Goal: Find specific page/section: Find specific page/section

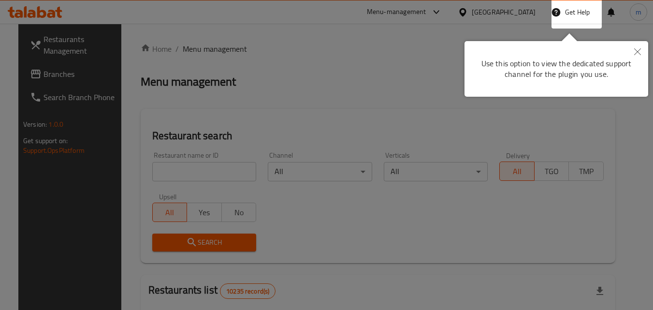
click at [58, 70] on div at bounding box center [326, 155] width 653 height 310
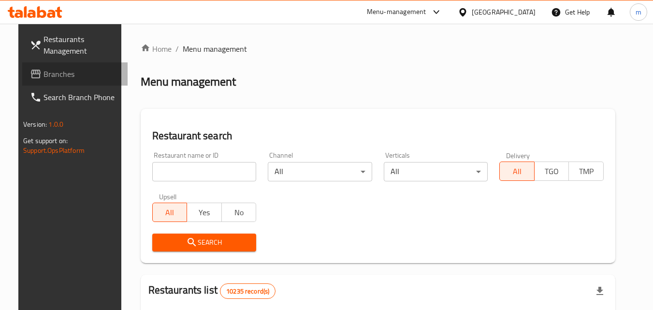
click at [44, 74] on span "Branches" at bounding box center [82, 74] width 76 height 12
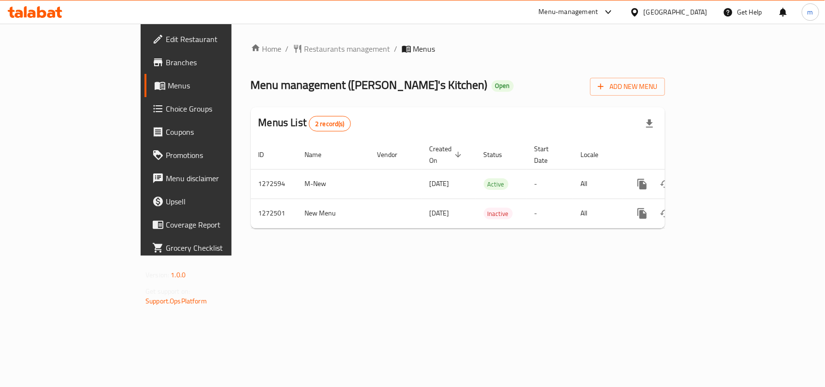
click at [305, 47] on span "Restaurants management" at bounding box center [348, 49] width 86 height 12
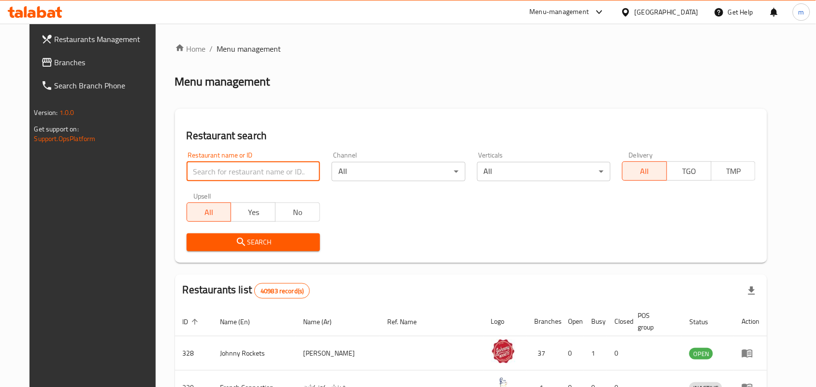
click at [209, 167] on input "search" at bounding box center [253, 171] width 133 height 19
paste input "690306"
type input "690306"
click button "Search" at bounding box center [253, 243] width 133 height 18
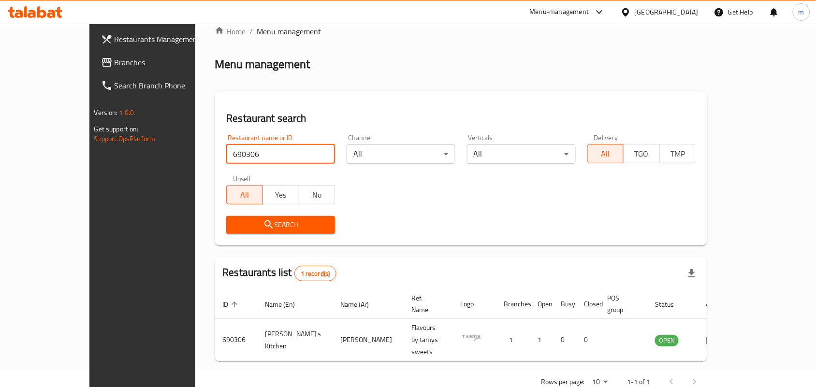
scroll to position [25, 0]
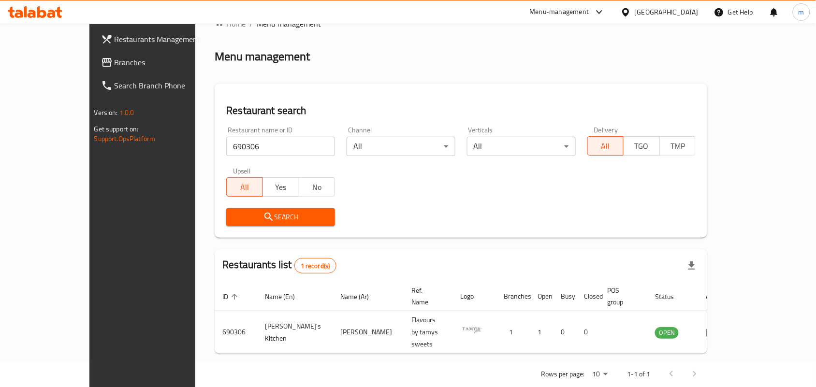
click at [631, 13] on icon at bounding box center [626, 12] width 10 height 10
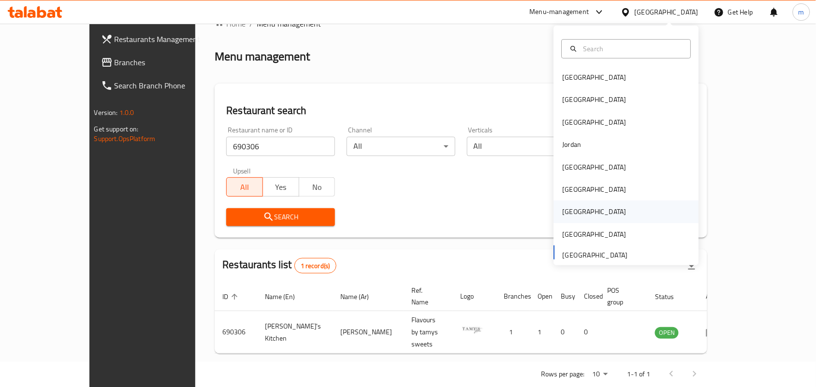
click at [573, 215] on div "Qatar" at bounding box center [594, 212] width 79 height 22
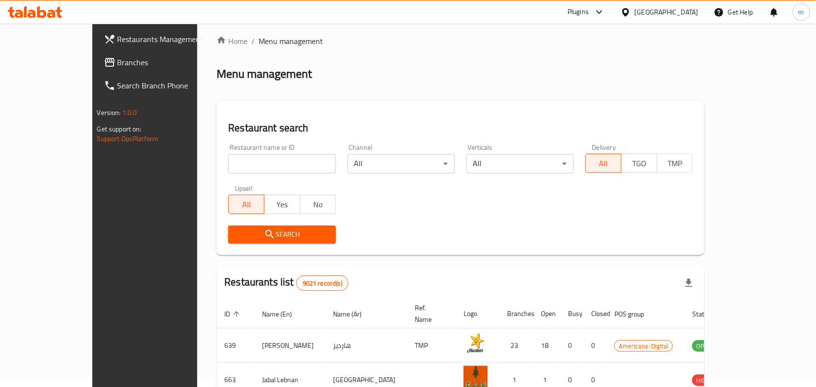
scroll to position [25, 0]
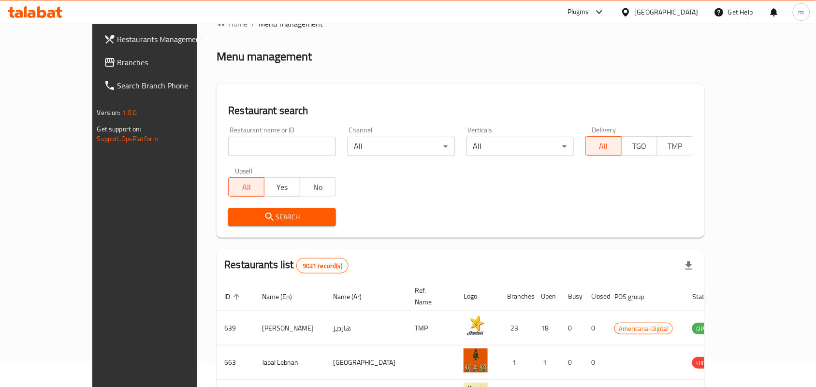
click at [118, 67] on span "Branches" at bounding box center [169, 63] width 103 height 12
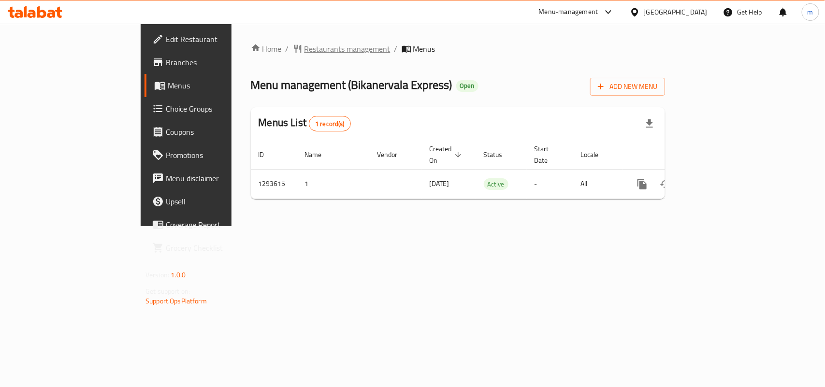
click at [305, 46] on span "Restaurants management" at bounding box center [348, 49] width 86 height 12
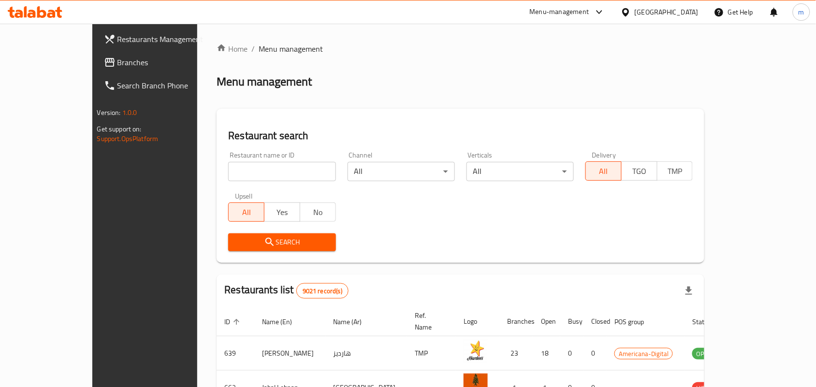
click at [228, 171] on input "search" at bounding box center [281, 171] width 107 height 19
paste input "699621"
type input "699621"
click button "Search" at bounding box center [281, 243] width 107 height 18
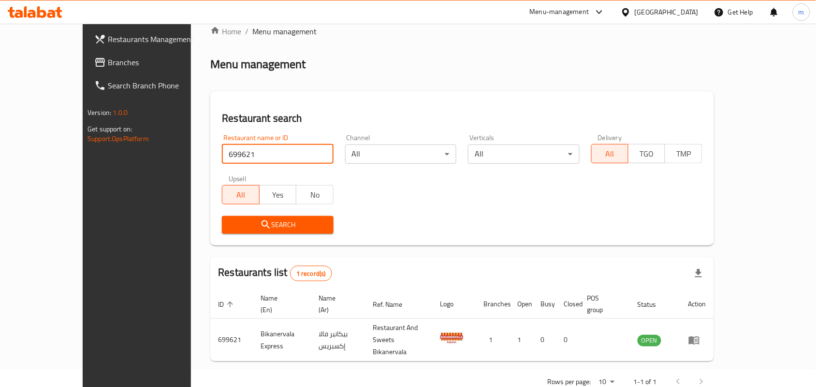
scroll to position [25, 0]
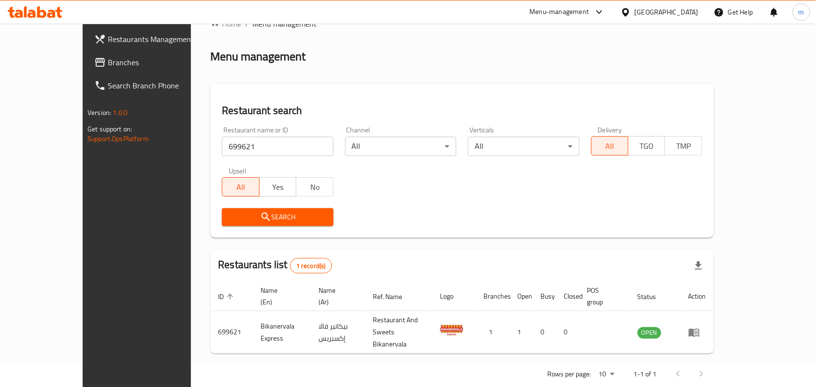
click at [629, 15] on icon at bounding box center [625, 12] width 7 height 8
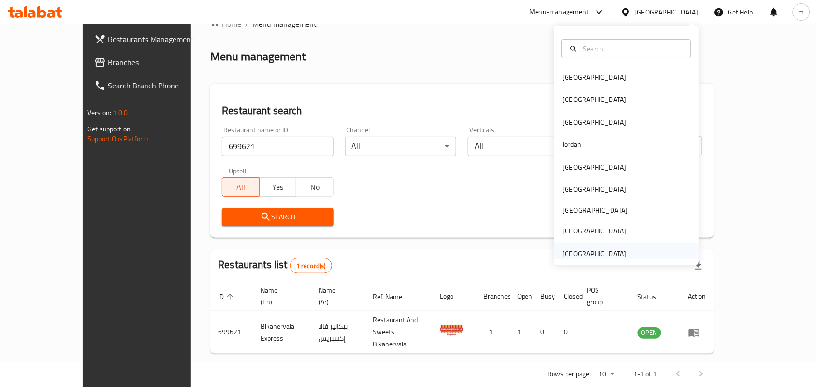
click at [609, 252] on div "[GEOGRAPHIC_DATA]" at bounding box center [595, 254] width 64 height 11
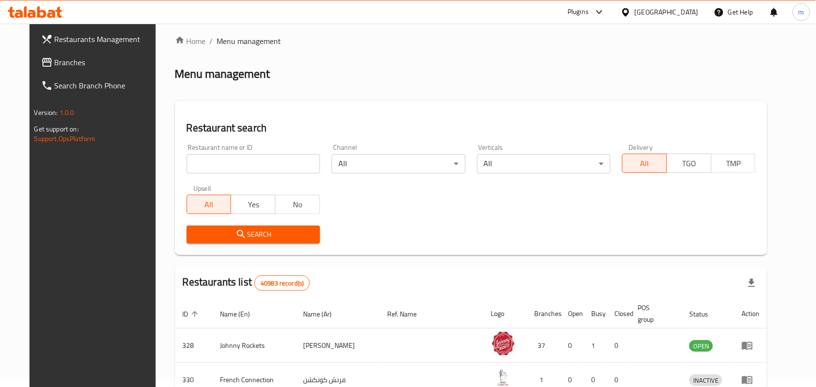
scroll to position [25, 0]
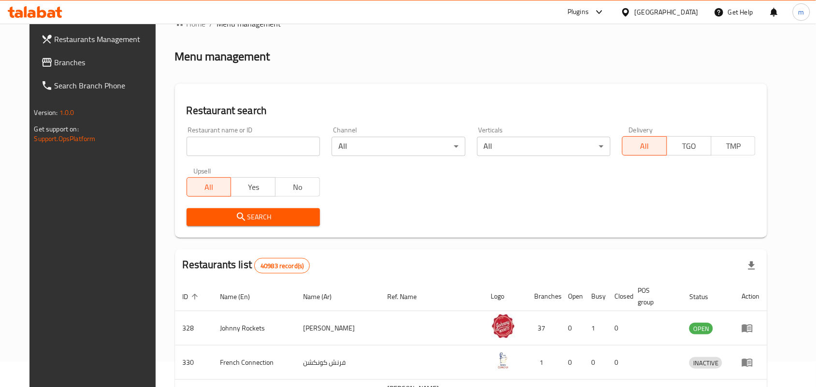
click at [83, 59] on span "Branches" at bounding box center [106, 63] width 103 height 12
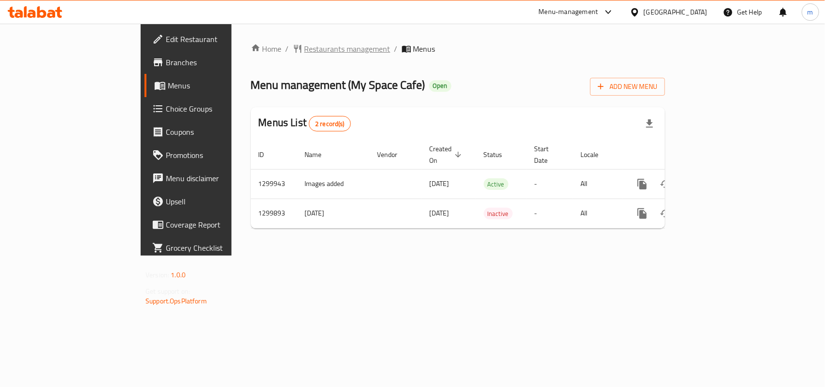
click at [305, 46] on span "Restaurants management" at bounding box center [348, 49] width 86 height 12
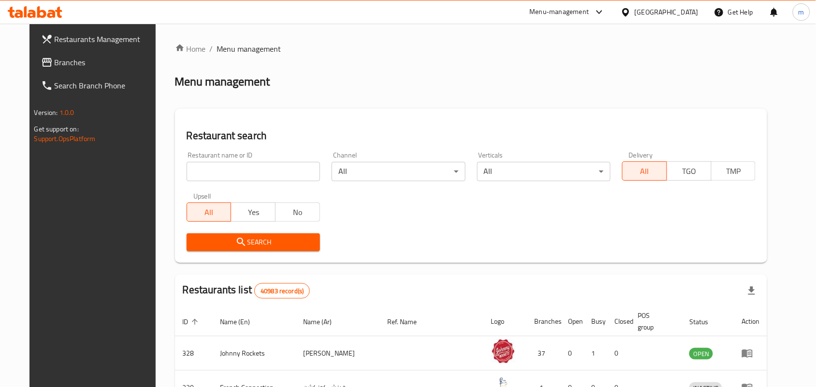
click at [188, 176] on input "search" at bounding box center [253, 171] width 133 height 19
paste input "701410"
type input "701410"
click button "Search" at bounding box center [253, 243] width 133 height 18
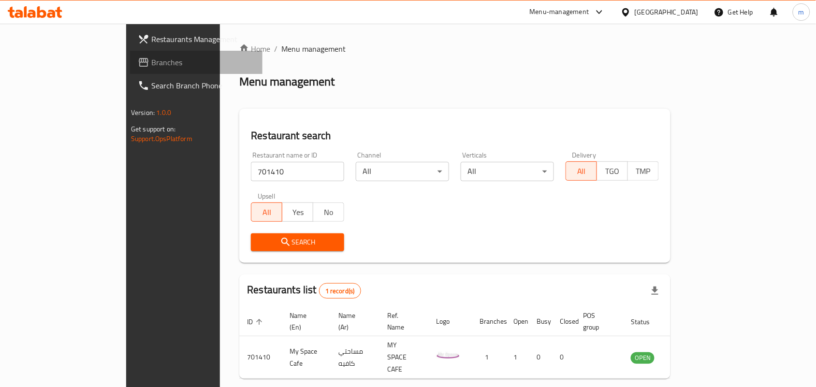
click at [151, 66] on span "Branches" at bounding box center [202, 63] width 103 height 12
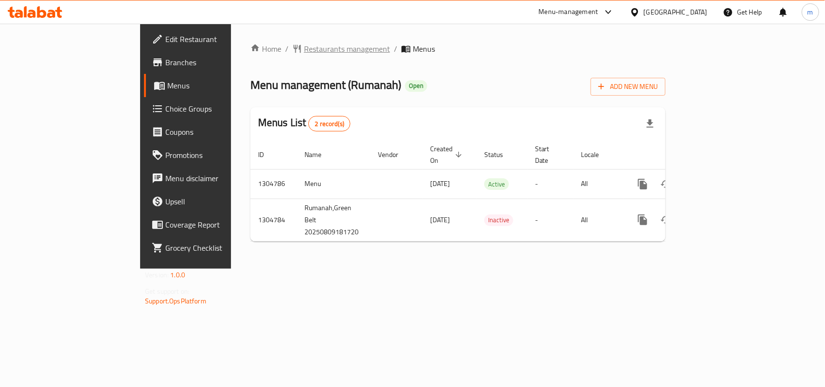
click at [304, 43] on span "Restaurants management" at bounding box center [347, 49] width 86 height 12
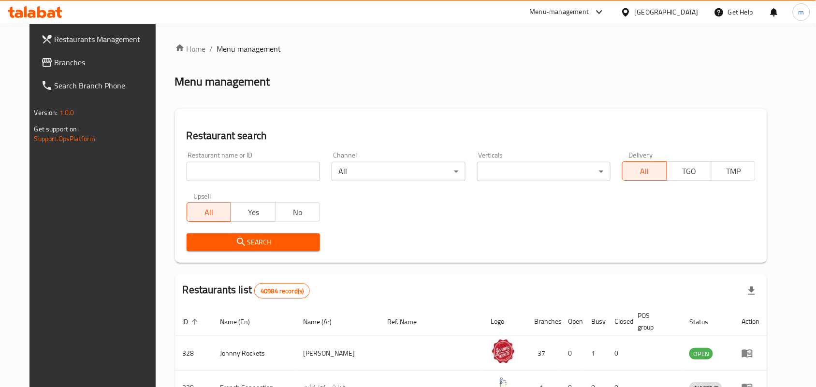
click at [196, 167] on input "search" at bounding box center [253, 171] width 133 height 19
paste input "703422"
type input "703422"
click button "Search" at bounding box center [253, 243] width 133 height 18
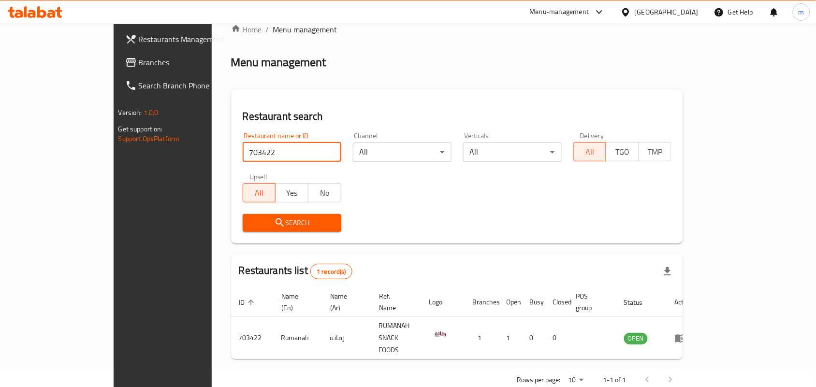
scroll to position [25, 0]
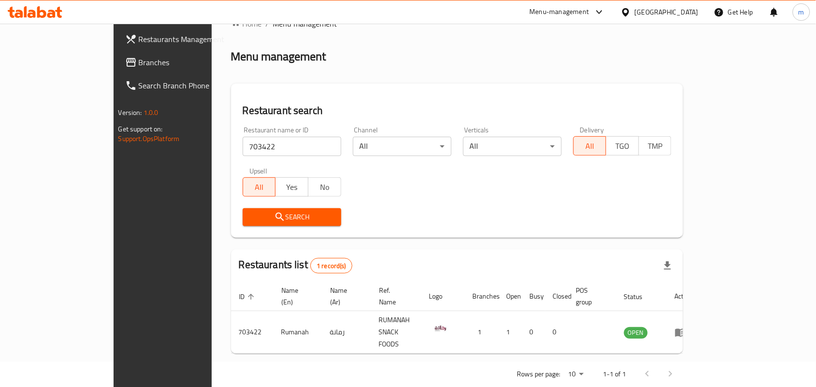
click at [139, 62] on span "Branches" at bounding box center [190, 63] width 103 height 12
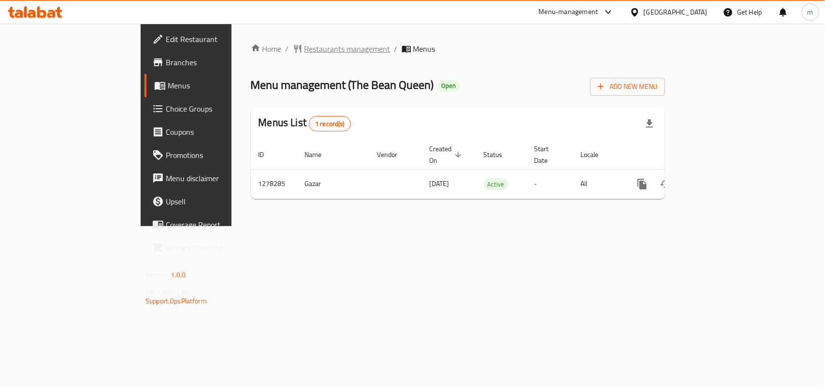
click at [305, 47] on span "Restaurants management" at bounding box center [348, 49] width 86 height 12
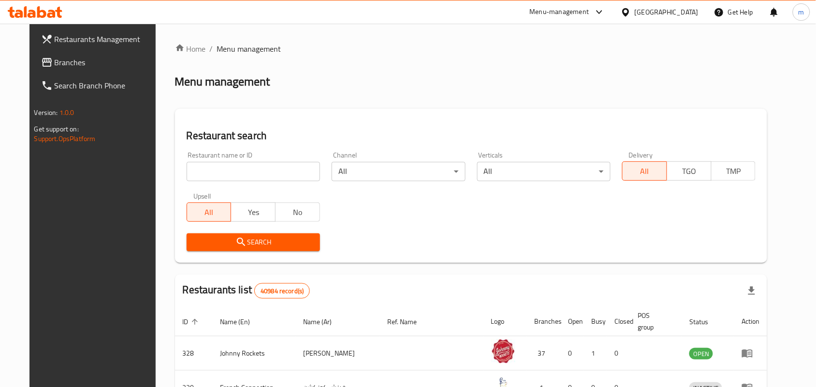
click at [55, 64] on span "Branches" at bounding box center [106, 63] width 103 height 12
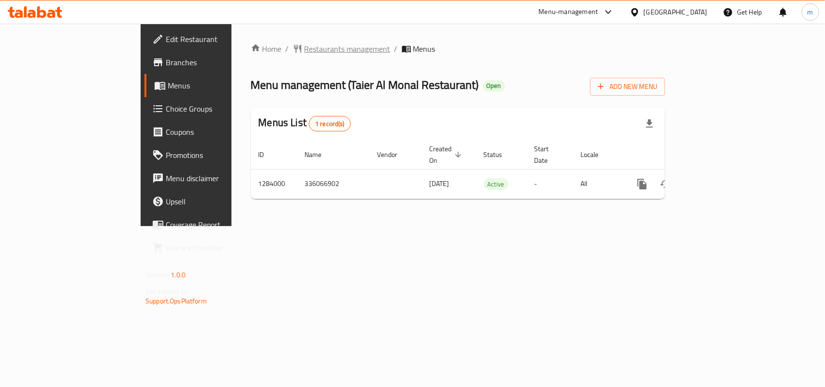
click at [305, 49] on span "Restaurants management" at bounding box center [348, 49] width 86 height 12
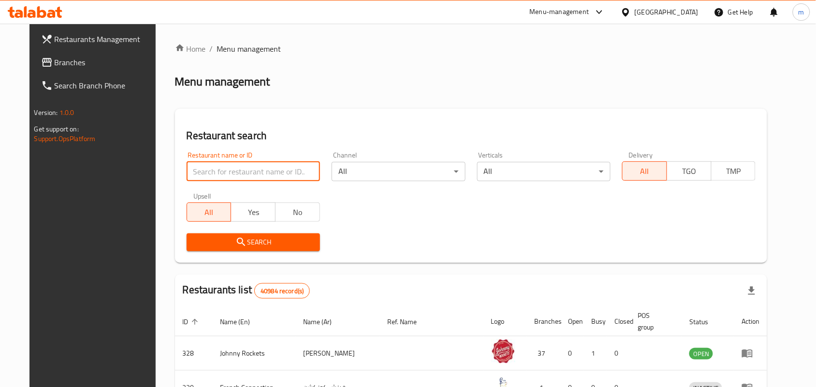
click at [195, 172] on input "search" at bounding box center [253, 171] width 133 height 19
paste input "695513"
type input "695513"
click button "Search" at bounding box center [253, 243] width 133 height 18
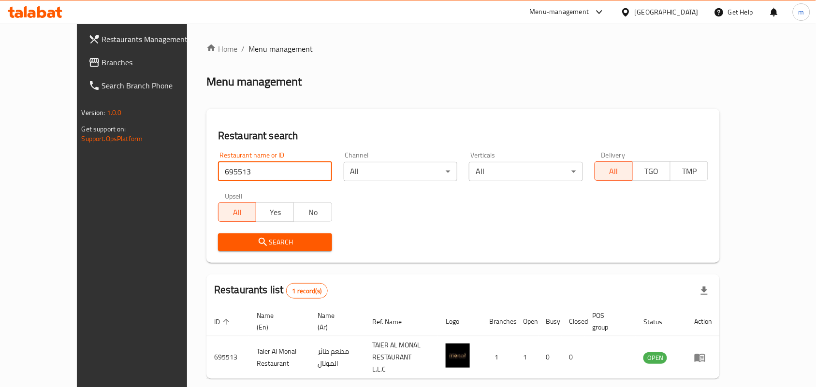
click at [81, 56] on link "Branches" at bounding box center [147, 62] width 133 height 23
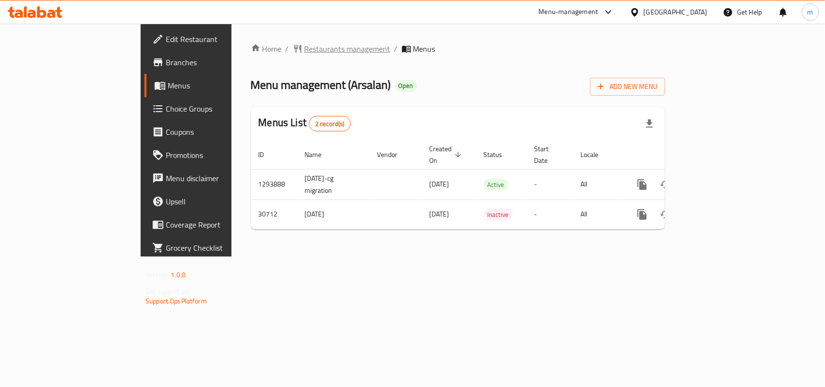
click at [305, 44] on span "Restaurants management" at bounding box center [348, 49] width 86 height 12
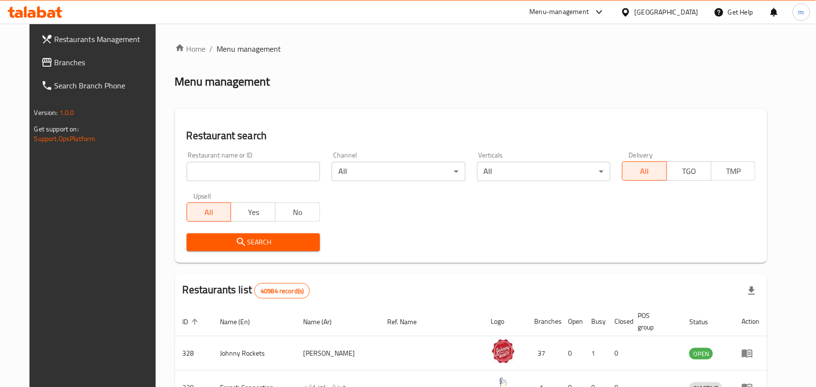
click at [196, 172] on input "search" at bounding box center [253, 171] width 133 height 19
paste input "15743"
type input "15743"
click button "Search" at bounding box center [253, 243] width 133 height 18
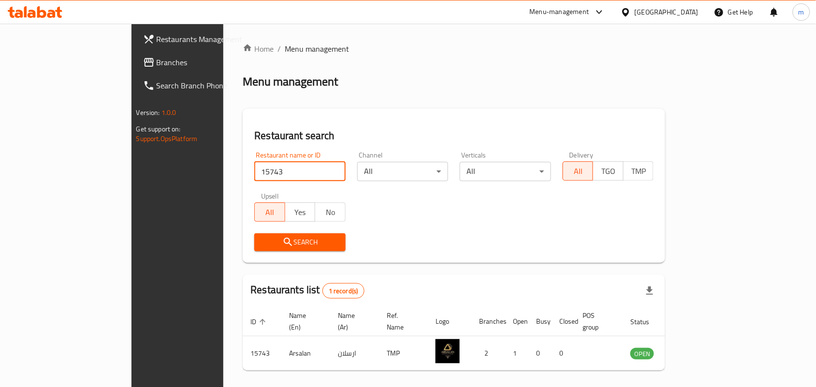
click at [157, 59] on span "Branches" at bounding box center [208, 63] width 103 height 12
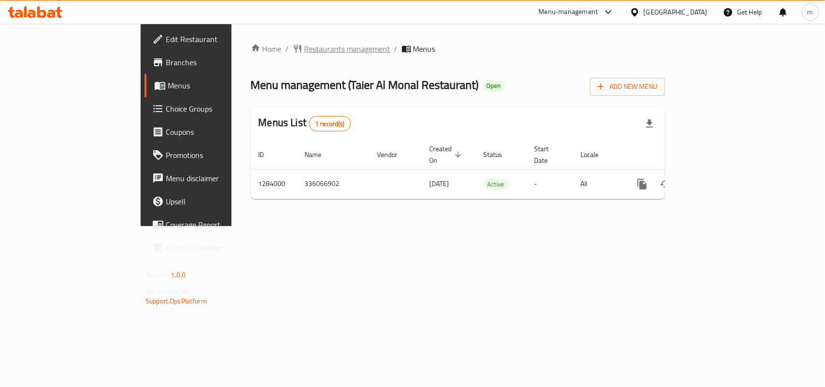
click at [305, 49] on span "Restaurants management" at bounding box center [348, 49] width 86 height 12
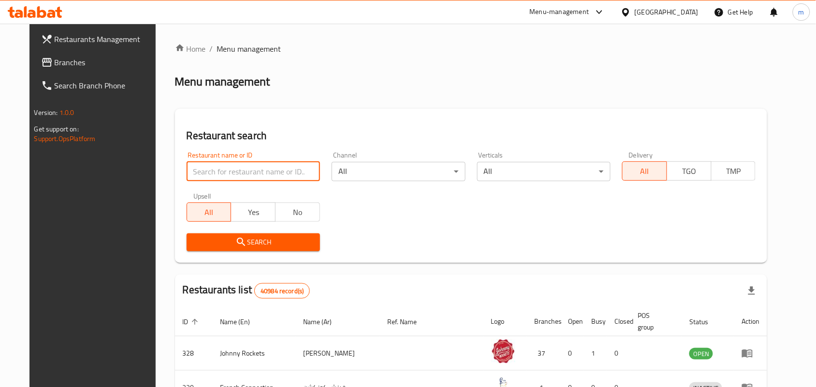
click at [214, 175] on input "search" at bounding box center [253, 171] width 133 height 19
paste input "695513"
type input "695513"
click button "Search" at bounding box center [253, 243] width 133 height 18
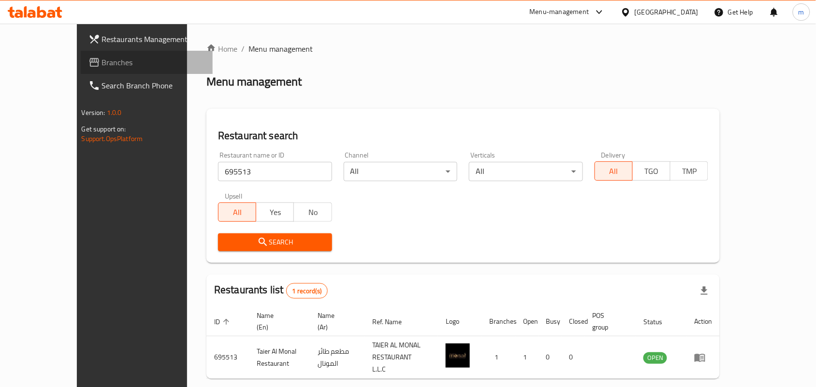
click at [102, 62] on span "Branches" at bounding box center [153, 63] width 103 height 12
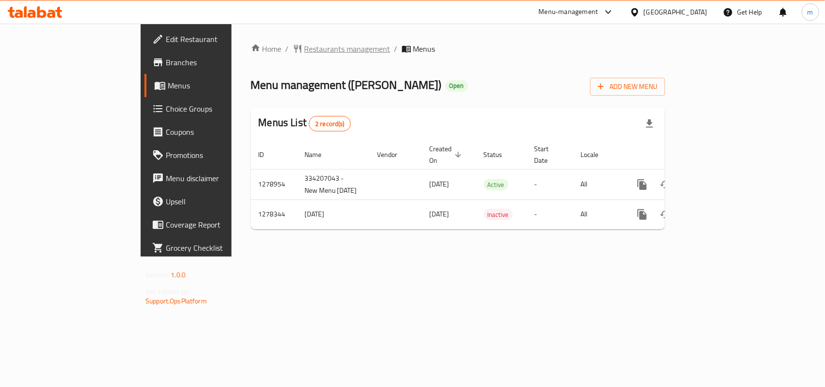
click at [305, 49] on span "Restaurants management" at bounding box center [348, 49] width 86 height 12
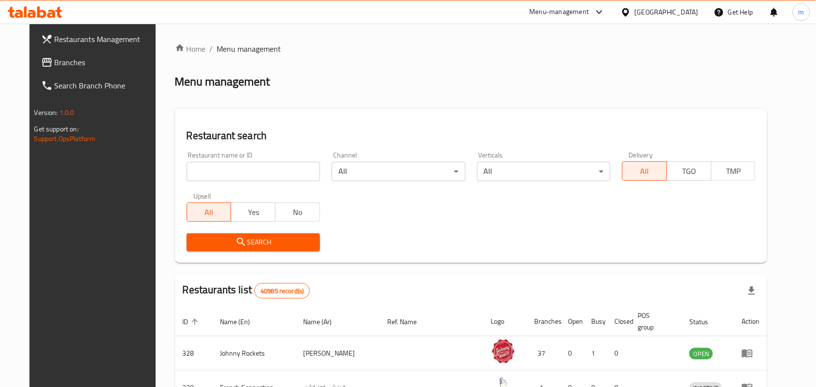
click at [196, 170] on div "Home / Menu management Menu management Restaurant search Restaurant name or ID …" at bounding box center [471, 350] width 593 height 615
click at [196, 170] on input "search" at bounding box center [253, 171] width 133 height 19
paste input "692881"
type input "692881"
click button "Search" at bounding box center [253, 243] width 133 height 18
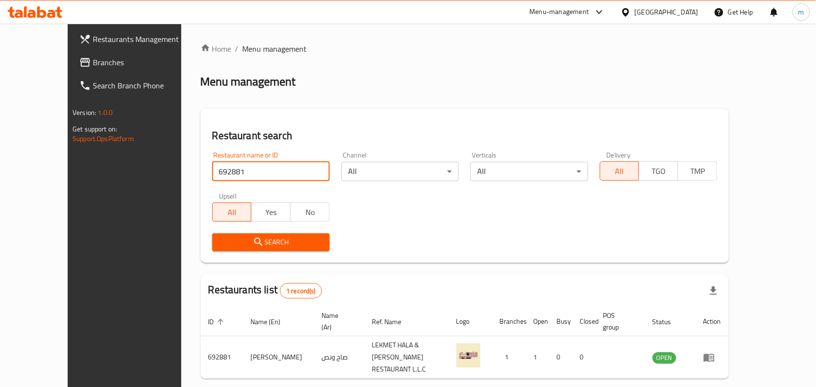
click at [661, 12] on div "[GEOGRAPHIC_DATA]" at bounding box center [667, 12] width 64 height 11
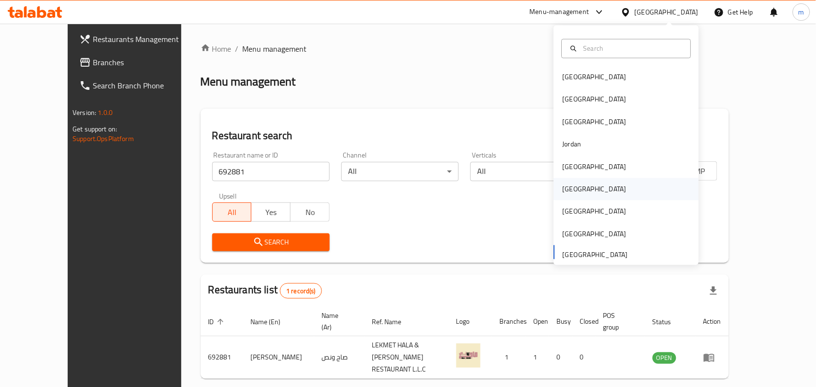
click at [579, 190] on div "Oman" at bounding box center [626, 189] width 145 height 22
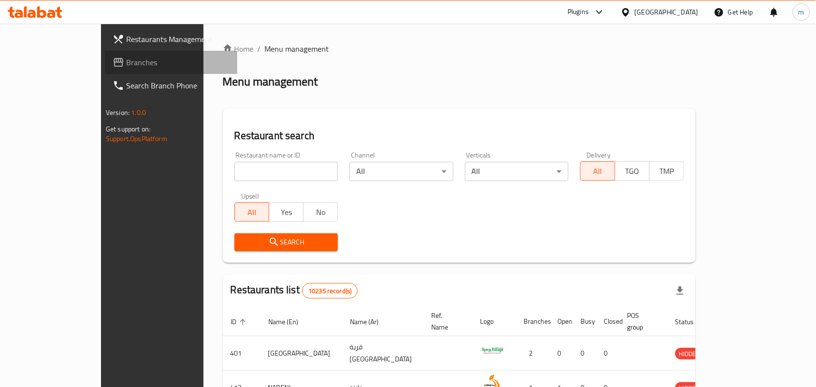
click at [126, 59] on span "Branches" at bounding box center [177, 63] width 103 height 12
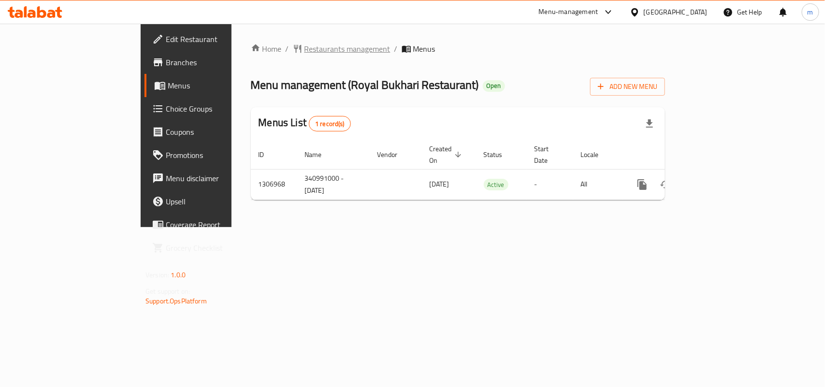
click at [305, 44] on span "Restaurants management" at bounding box center [348, 49] width 86 height 12
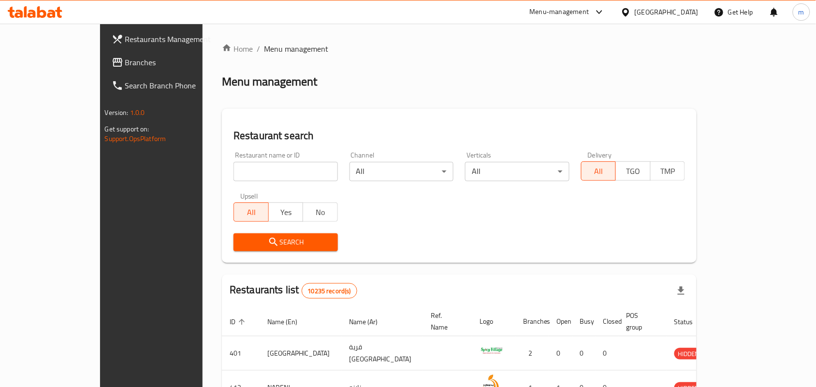
click at [234, 173] on input "search" at bounding box center [286, 171] width 104 height 19
paste input "704245"
type input "704245"
click button "Search" at bounding box center [286, 243] width 104 height 18
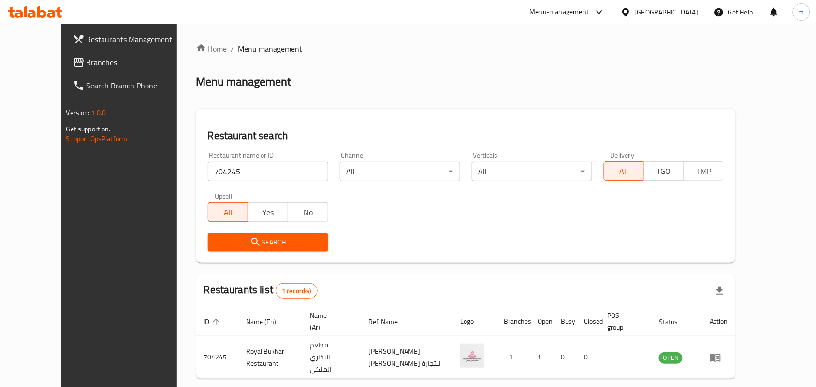
drag, startPoint x: 671, startPoint y: 11, endPoint x: 671, endPoint y: 17, distance: 5.8
click at [631, 11] on icon at bounding box center [626, 12] width 10 height 10
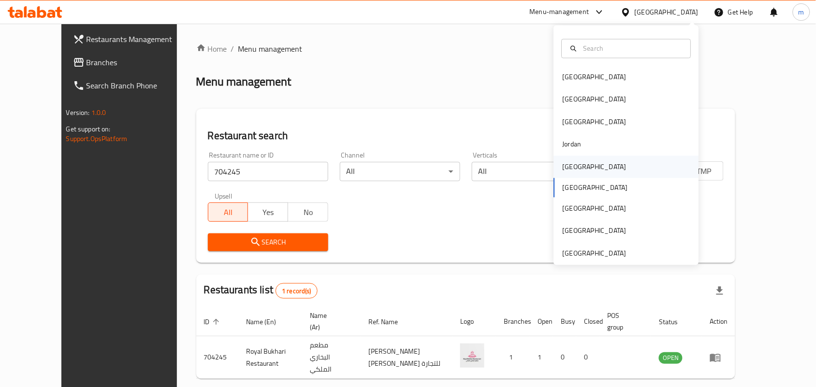
click at [574, 167] on div "[GEOGRAPHIC_DATA]" at bounding box center [594, 167] width 79 height 22
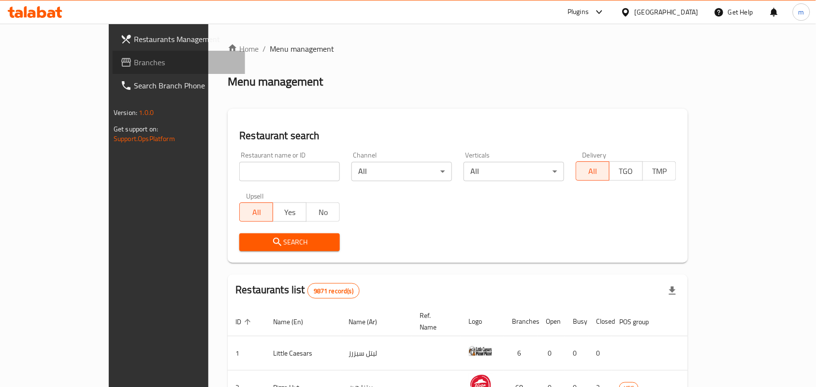
click at [134, 61] on span "Branches" at bounding box center [185, 63] width 103 height 12
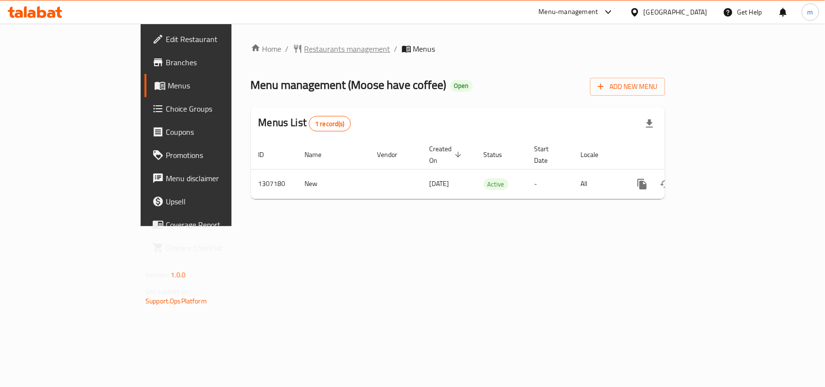
click at [305, 53] on span "Restaurants management" at bounding box center [348, 49] width 86 height 12
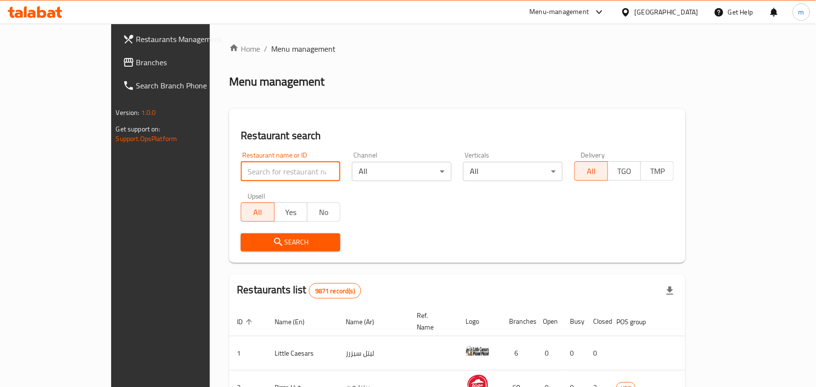
click at [241, 170] on input "search" at bounding box center [291, 171] width 100 height 19
paste input "704299"
type input "704299"
click button "Search" at bounding box center [291, 243] width 100 height 18
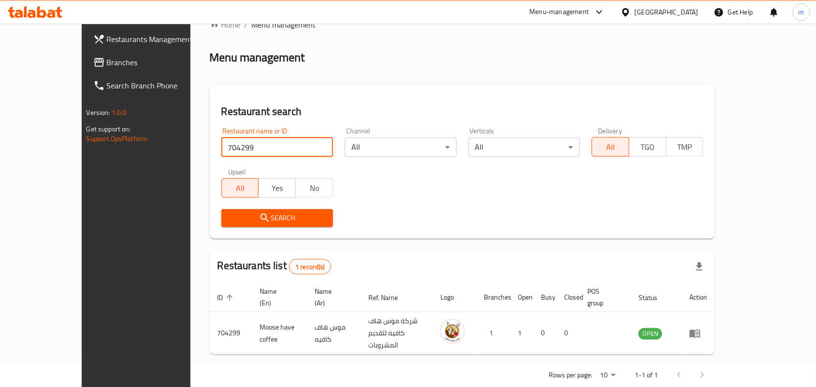
scroll to position [25, 0]
click at [631, 15] on icon at bounding box center [626, 12] width 10 height 10
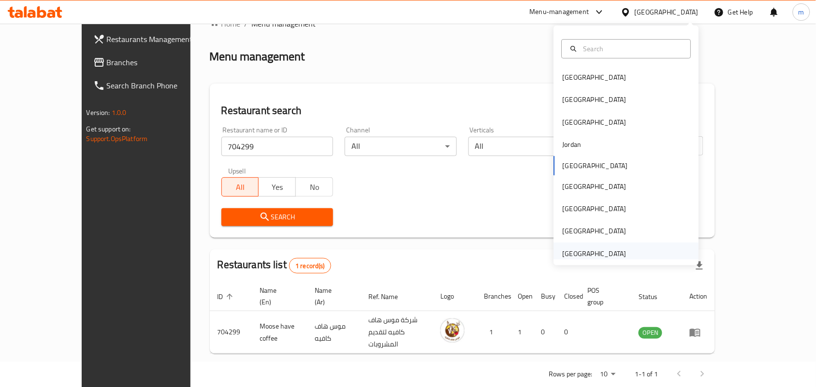
click at [607, 256] on div "[GEOGRAPHIC_DATA]" at bounding box center [595, 254] width 64 height 11
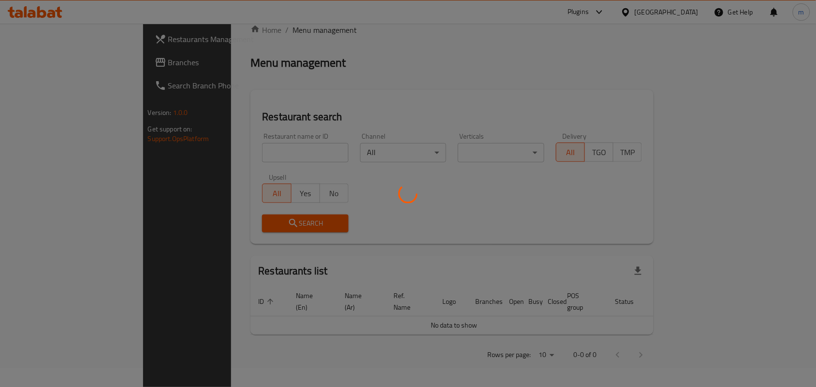
scroll to position [8, 0]
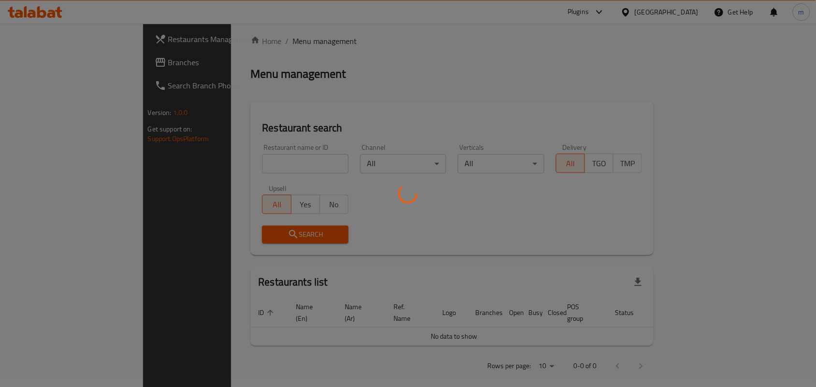
click at [22, 59] on div at bounding box center [408, 193] width 816 height 387
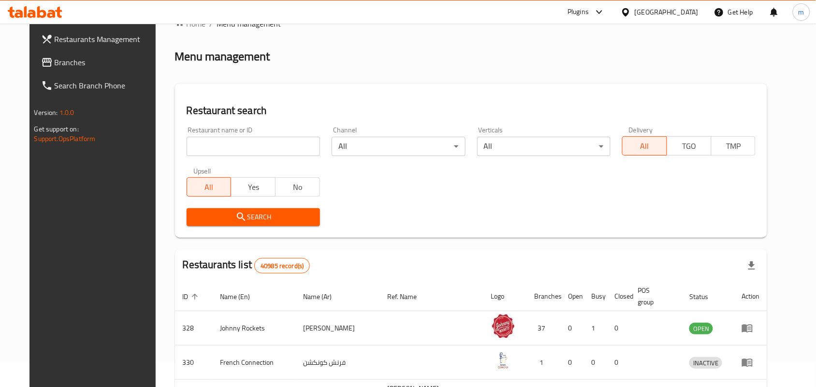
click at [55, 63] on span "Branches" at bounding box center [106, 63] width 103 height 12
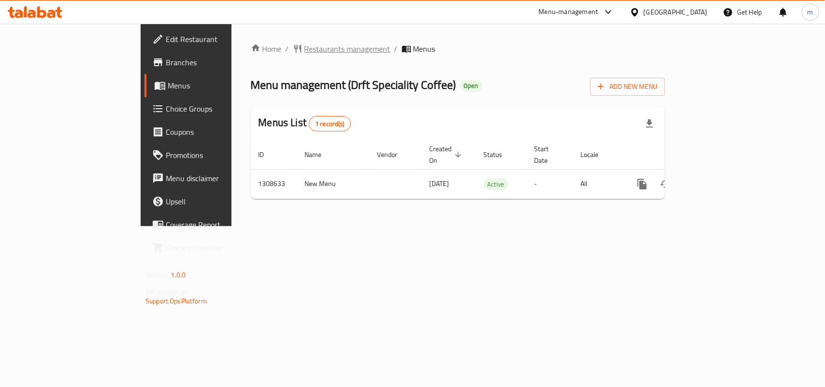
click at [305, 44] on span "Restaurants management" at bounding box center [348, 49] width 86 height 12
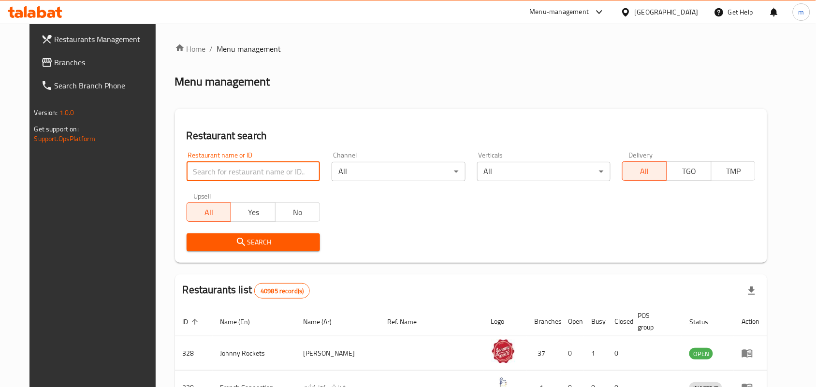
click at [187, 165] on input "search" at bounding box center [253, 171] width 133 height 19
paste input "704870"
type input "704870"
click button "Search" at bounding box center [253, 243] width 133 height 18
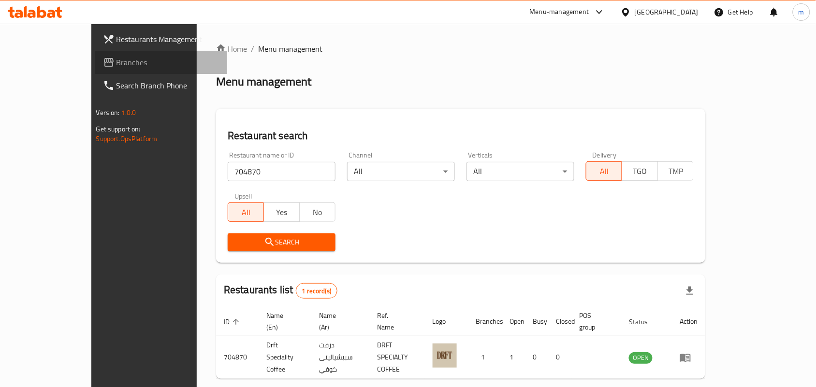
click at [117, 57] on span "Branches" at bounding box center [168, 63] width 103 height 12
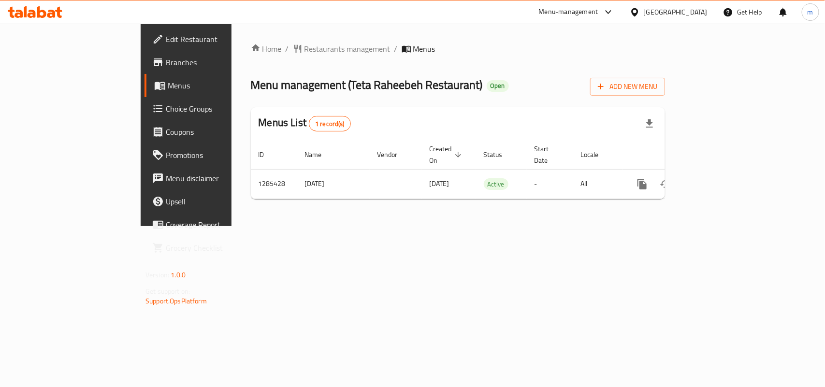
click at [281, 40] on div "Home / Restaurants management / Menus Menu management ( Teta Raheebeh Restauran…" at bounding box center [458, 125] width 453 height 203
click at [280, 40] on div "Home / Restaurants management / Menus Menu management ( Teta Raheebeh Restauran…" at bounding box center [458, 125] width 453 height 203
click at [305, 51] on span "Restaurants management" at bounding box center [348, 49] width 86 height 12
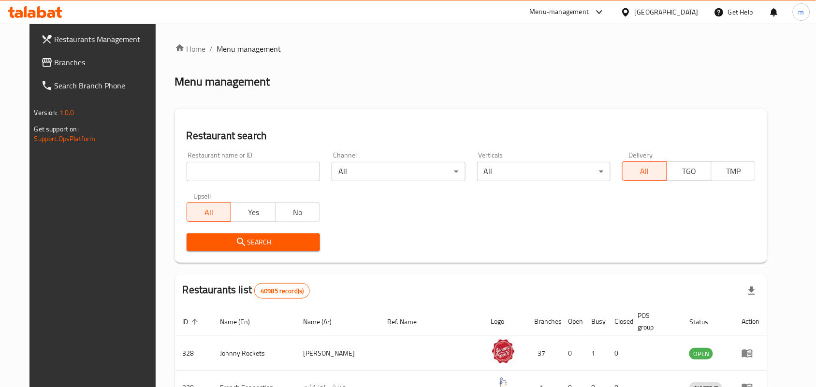
click at [190, 170] on input "search" at bounding box center [253, 171] width 133 height 19
paste input "695874"
type input "695874"
click button "Search" at bounding box center [253, 243] width 133 height 18
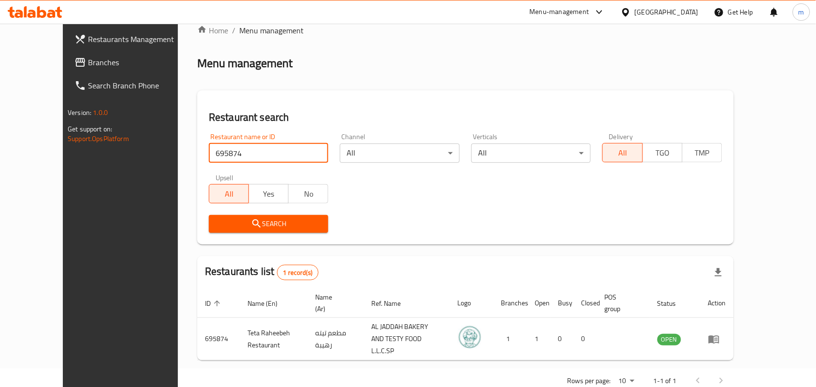
scroll to position [36, 0]
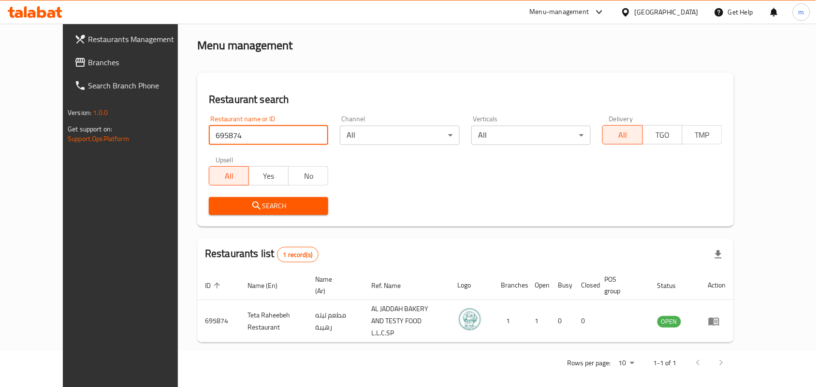
click at [627, 17] on div at bounding box center [628, 12] width 14 height 11
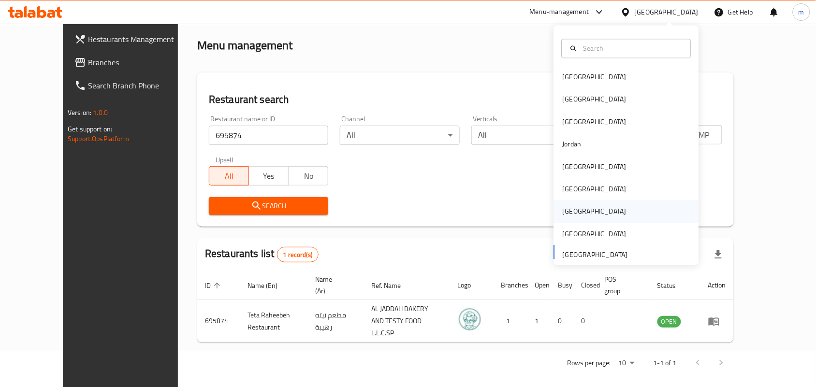
click at [570, 209] on div "Qatar" at bounding box center [595, 211] width 64 height 11
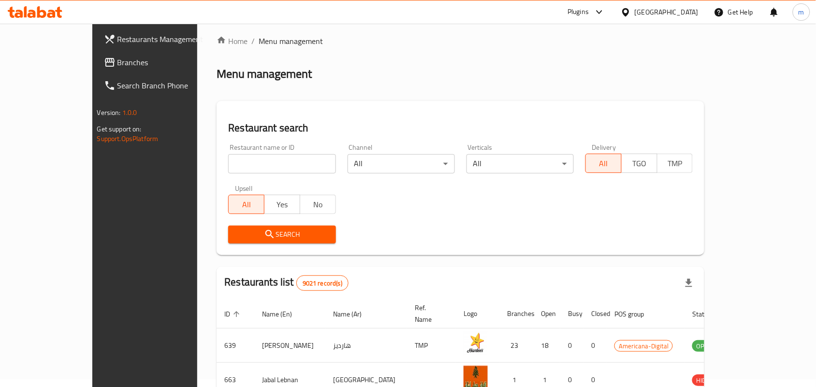
scroll to position [36, 0]
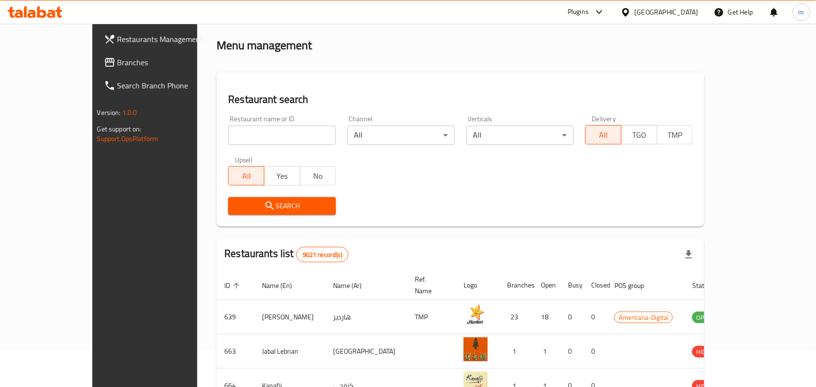
click at [118, 63] on span "Branches" at bounding box center [169, 63] width 103 height 12
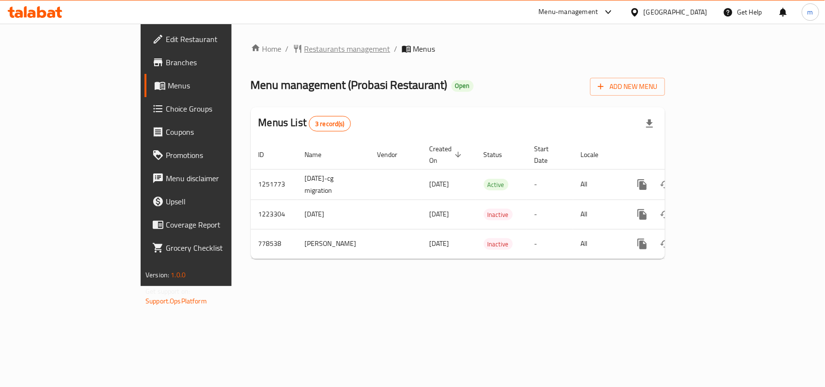
click at [305, 43] on span "Restaurants management" at bounding box center [348, 49] width 86 height 12
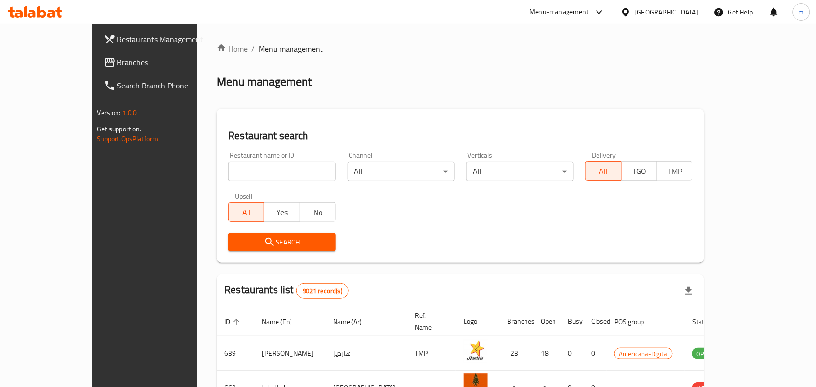
click at [228, 168] on input "search" at bounding box center [281, 171] width 107 height 19
paste input "652480"
type input "652480"
click button "Search" at bounding box center [281, 243] width 107 height 18
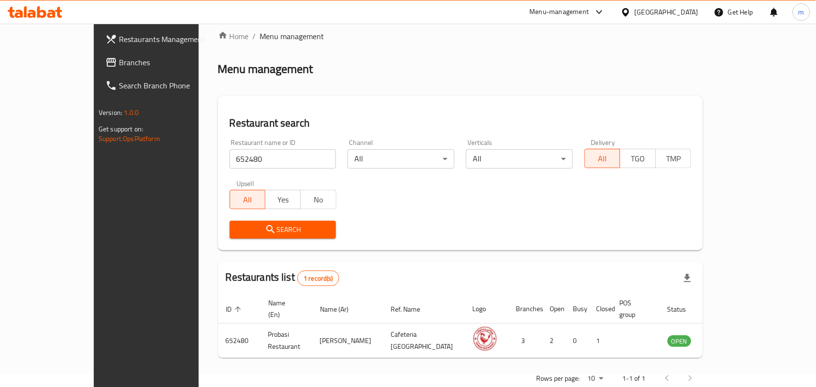
scroll to position [25, 0]
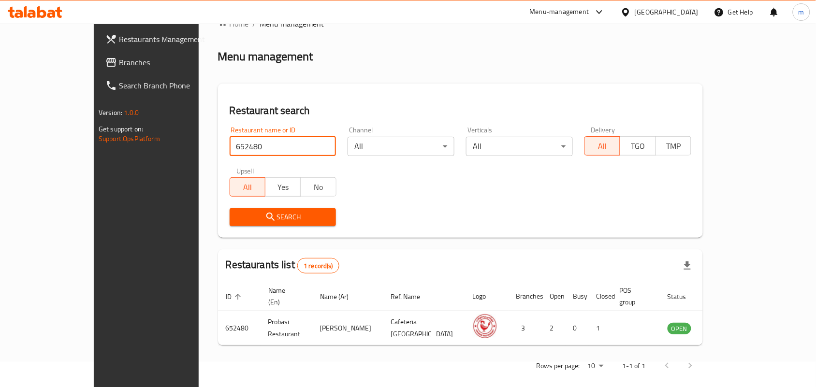
click at [631, 13] on icon at bounding box center [626, 12] width 10 height 10
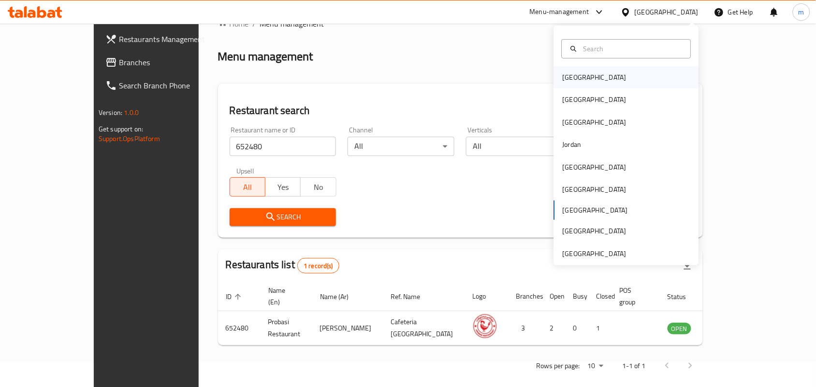
click at [592, 80] on div "Bahrain" at bounding box center [626, 77] width 145 height 22
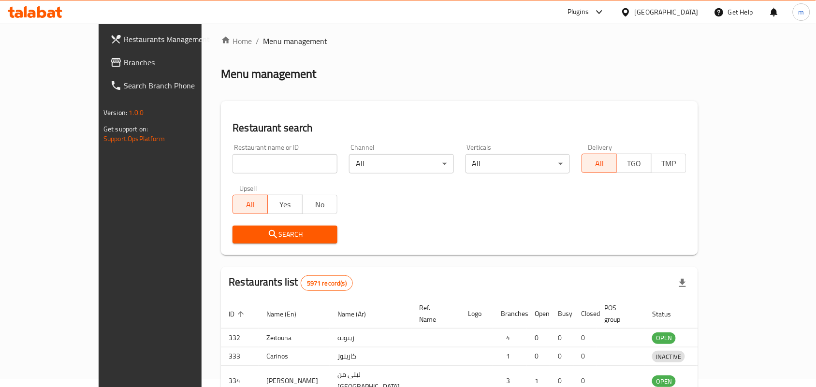
scroll to position [25, 0]
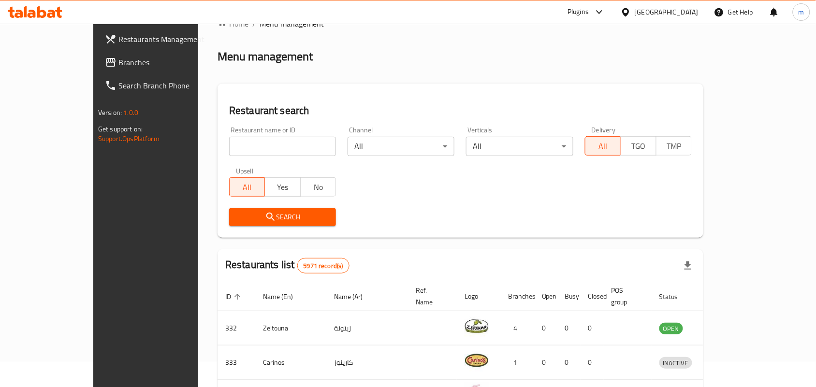
click at [118, 63] on span "Branches" at bounding box center [169, 63] width 103 height 12
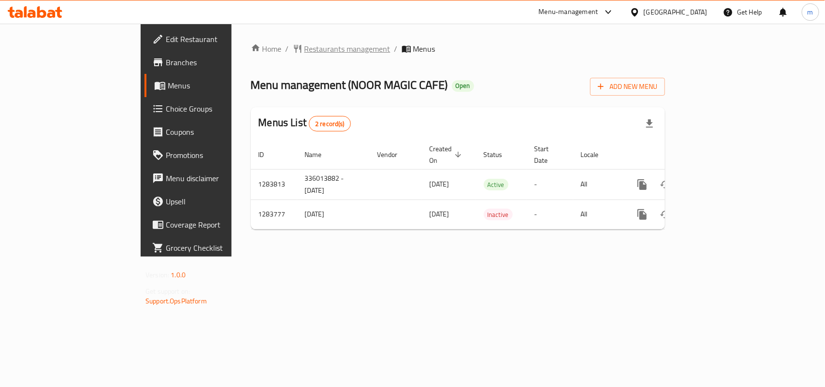
click at [305, 54] on span "Restaurants management" at bounding box center [348, 49] width 86 height 12
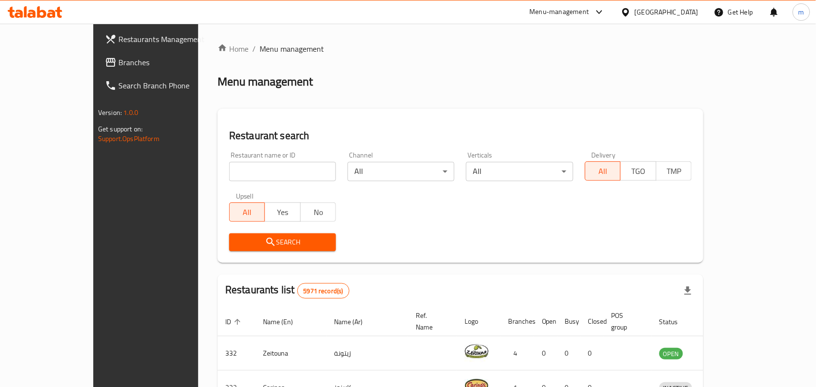
click at [229, 170] on input "search" at bounding box center [282, 171] width 107 height 19
paste input "695426"
type input "695426"
click button "Search" at bounding box center [282, 243] width 107 height 18
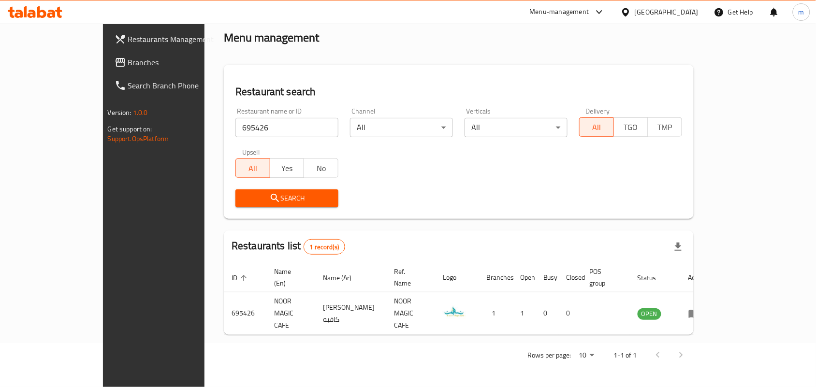
scroll to position [25, 0]
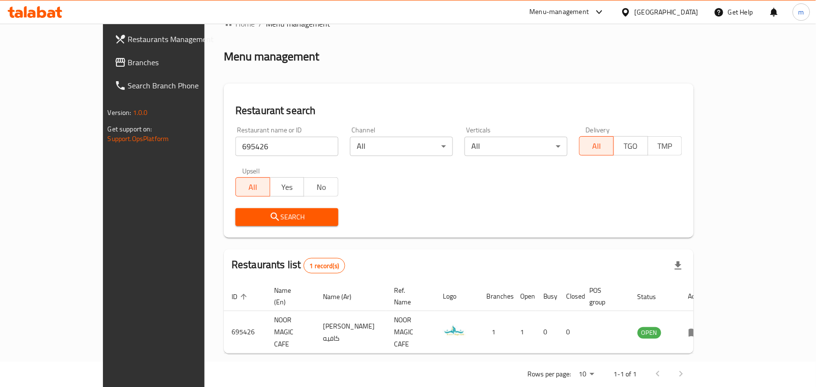
click at [629, 15] on icon at bounding box center [625, 12] width 7 height 8
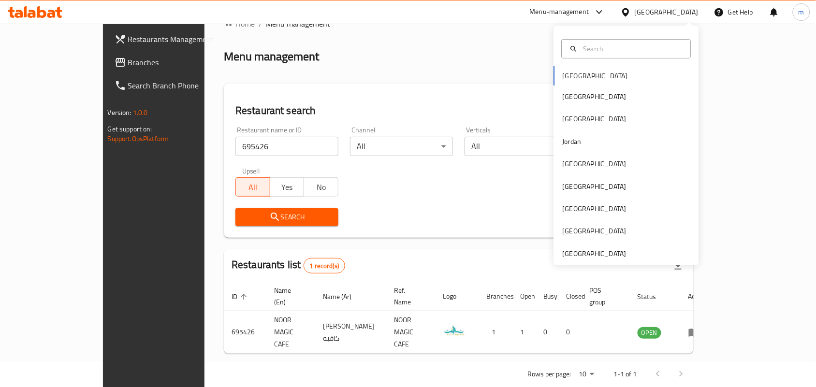
click at [583, 262] on div "Bahrain Egypt Iraq Jordan Kuwait Oman Qatar Saudi Arabia United Arab Emirates" at bounding box center [626, 146] width 145 height 240
click at [578, 249] on div "[GEOGRAPHIC_DATA]" at bounding box center [595, 254] width 64 height 11
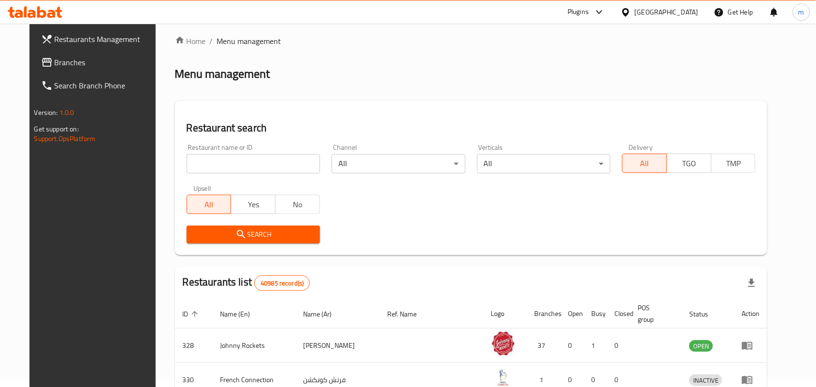
scroll to position [25, 0]
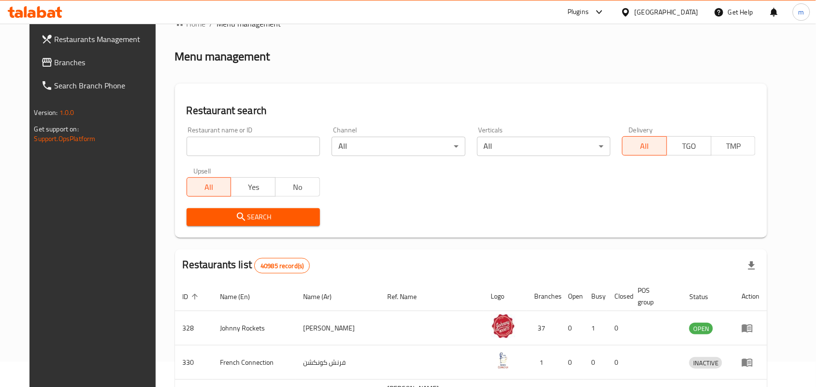
click at [55, 66] on span "Branches" at bounding box center [106, 63] width 103 height 12
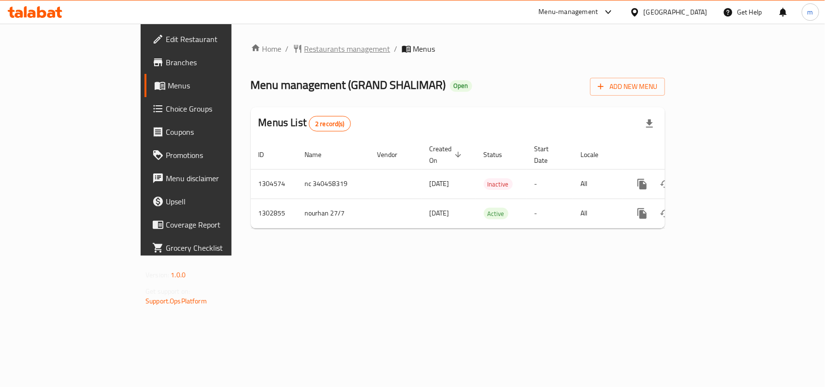
click at [305, 49] on span "Restaurants management" at bounding box center [348, 49] width 86 height 12
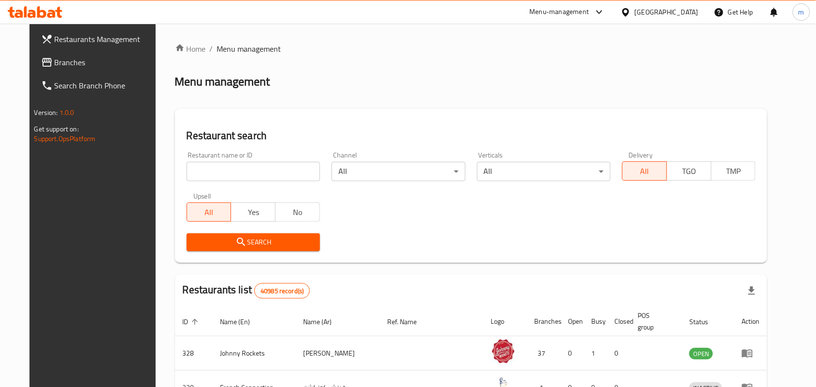
click at [221, 170] on input "search" at bounding box center [253, 171] width 133 height 19
paste input "701805"
type input "701805"
click button "Search" at bounding box center [253, 243] width 133 height 18
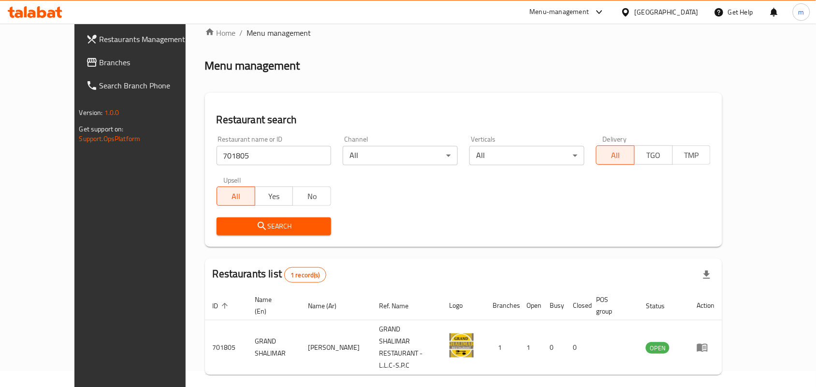
scroll to position [25, 0]
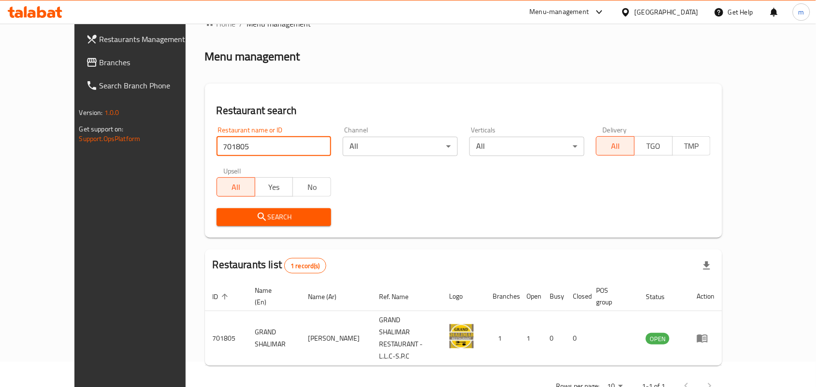
click at [100, 61] on span "Branches" at bounding box center [151, 63] width 103 height 12
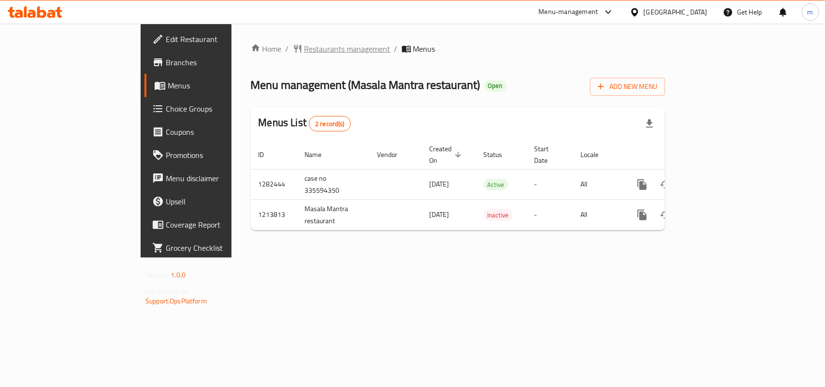
click at [305, 53] on span "Restaurants management" at bounding box center [348, 49] width 86 height 12
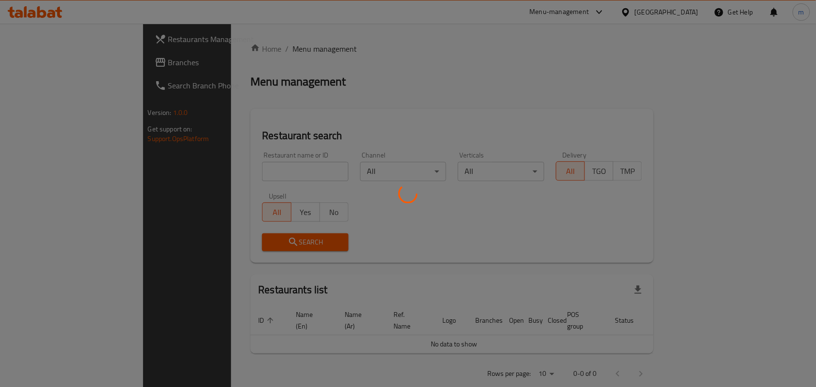
click at [190, 167] on div at bounding box center [408, 193] width 816 height 387
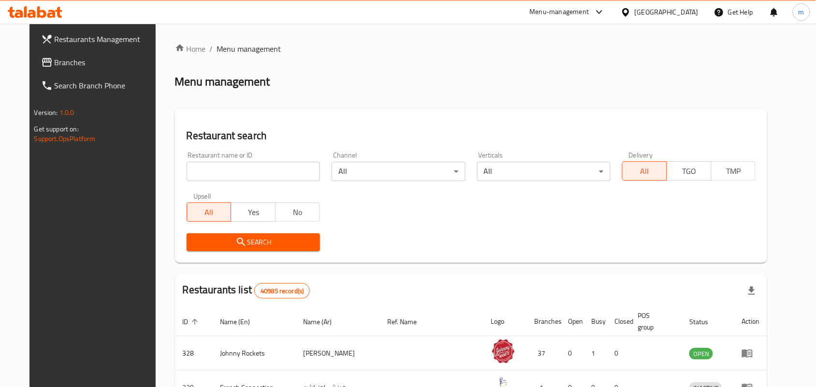
click at [190, 167] on input "search" at bounding box center [253, 171] width 133 height 19
paste input "671998"
type input "671998"
click button "Search" at bounding box center [253, 243] width 133 height 18
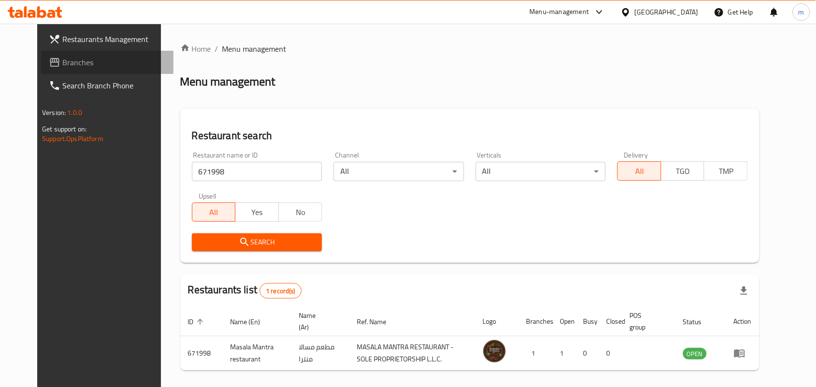
click at [62, 59] on span "Branches" at bounding box center [113, 63] width 103 height 12
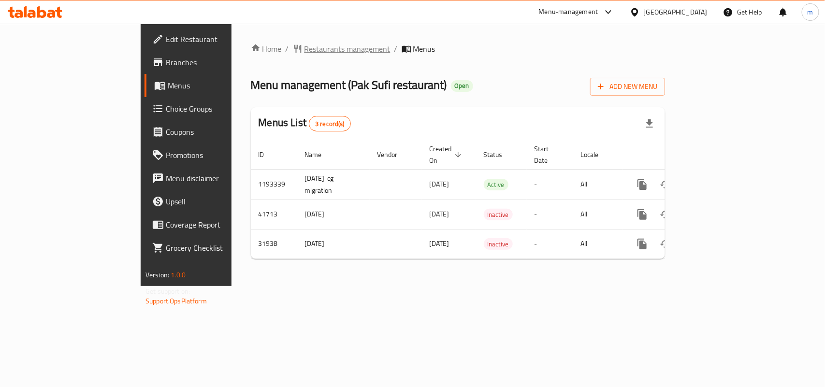
click at [305, 46] on span "Restaurants management" at bounding box center [348, 49] width 86 height 12
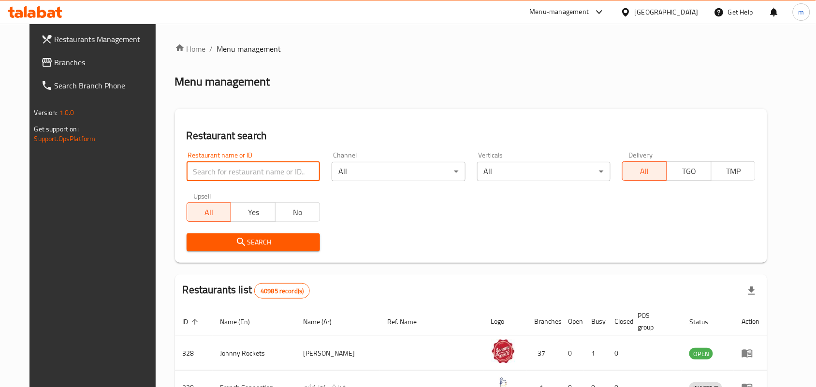
click at [200, 166] on input "search" at bounding box center [253, 171] width 133 height 19
paste input "10909"
type input "10909"
click button "Search" at bounding box center [253, 243] width 133 height 18
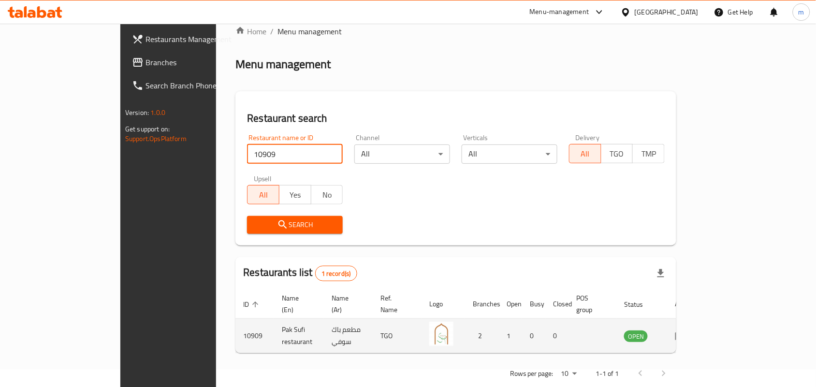
scroll to position [25, 0]
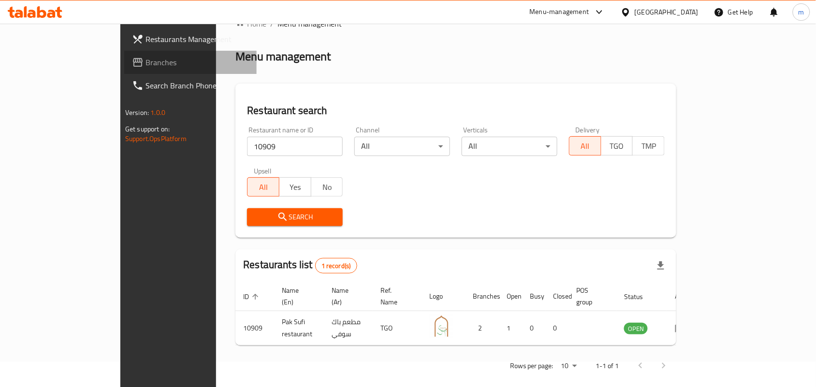
click at [146, 61] on span "Branches" at bounding box center [197, 63] width 103 height 12
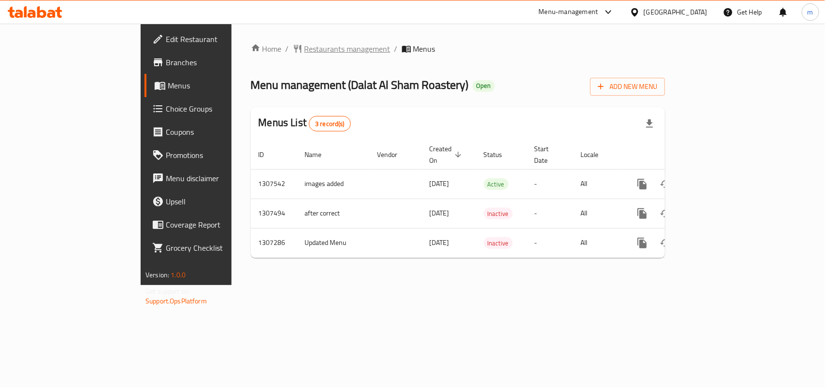
click at [305, 44] on span "Restaurants management" at bounding box center [348, 49] width 86 height 12
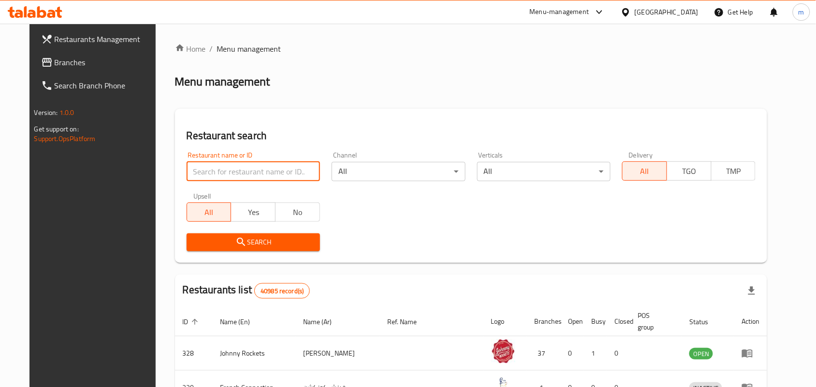
click at [187, 174] on input "search" at bounding box center [253, 171] width 133 height 19
paste input "703842"
type input "703842"
click button "Search" at bounding box center [253, 243] width 133 height 18
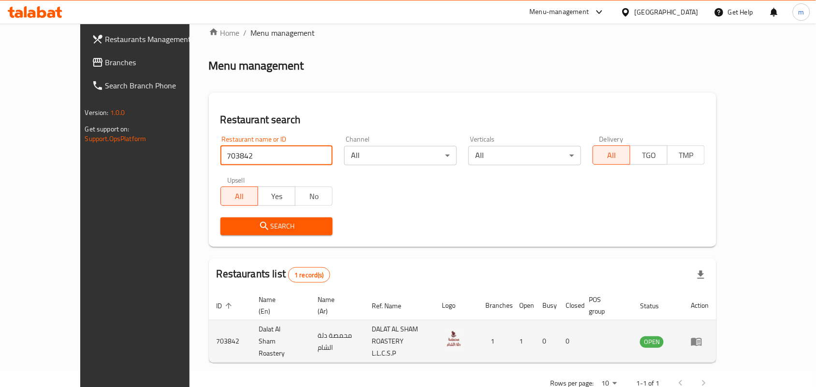
scroll to position [25, 0]
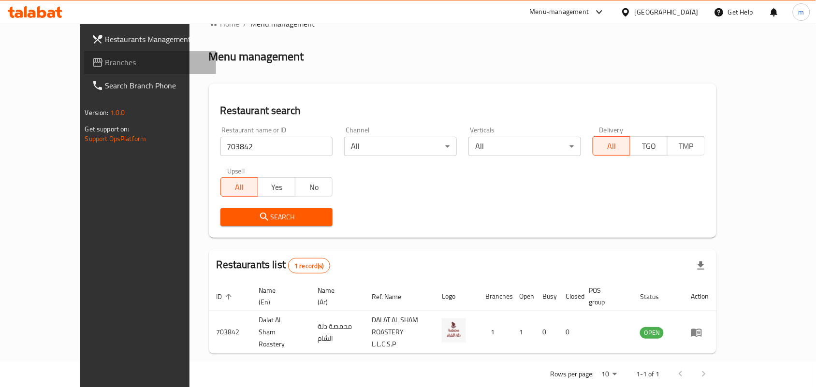
click at [105, 62] on span "Branches" at bounding box center [156, 63] width 103 height 12
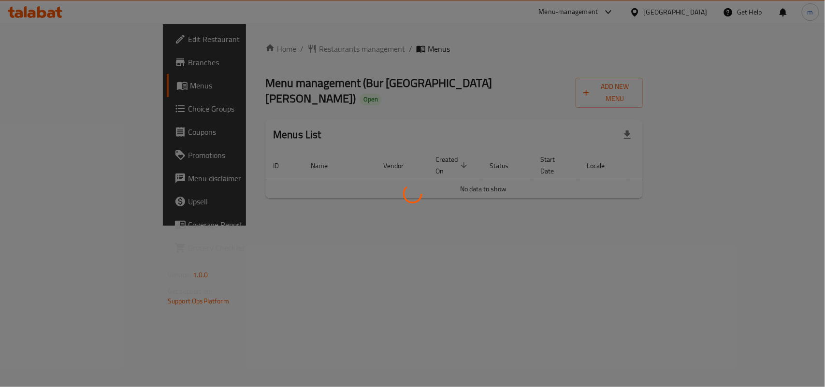
click at [254, 48] on div at bounding box center [412, 193] width 825 height 387
click at [266, 47] on div at bounding box center [412, 193] width 825 height 387
click at [360, 57] on div at bounding box center [412, 193] width 825 height 387
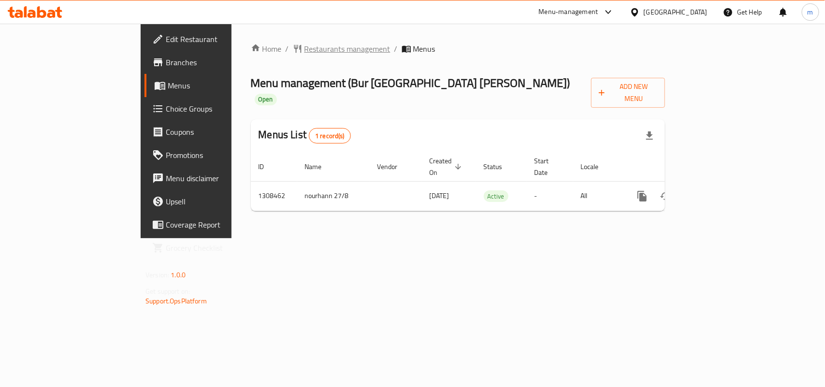
click at [305, 52] on span "Restaurants management" at bounding box center [348, 49] width 86 height 12
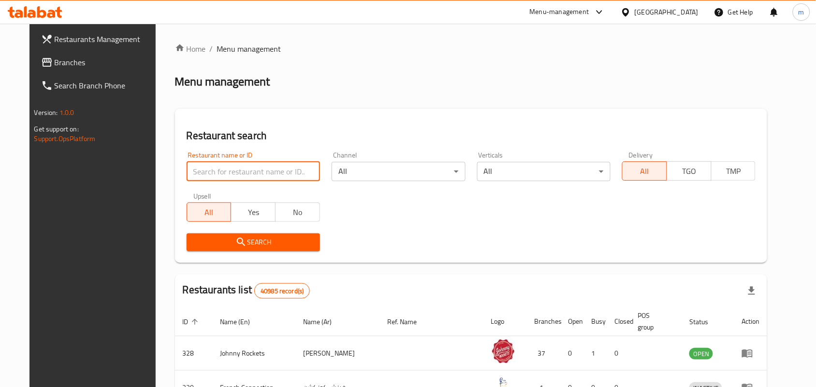
click at [196, 175] on input "search" at bounding box center [253, 171] width 133 height 19
paste input "704831"
type input "704831"
click button "Search" at bounding box center [253, 243] width 133 height 18
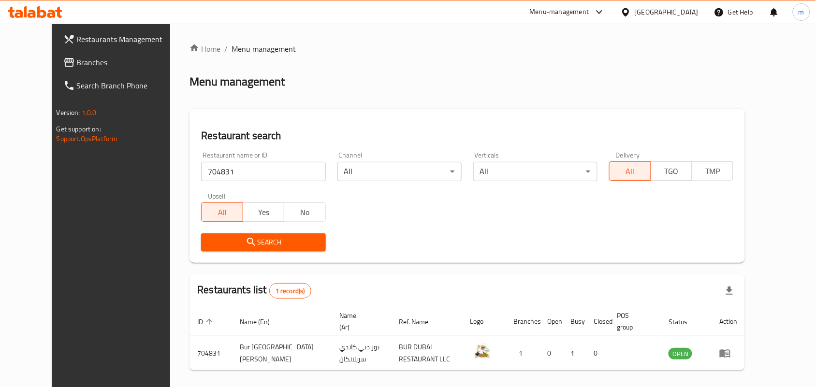
scroll to position [25, 0]
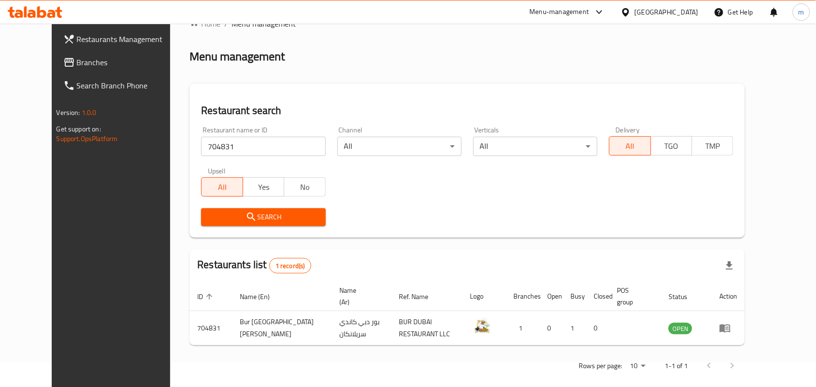
click at [649, 8] on div "[GEOGRAPHIC_DATA]" at bounding box center [667, 12] width 64 height 11
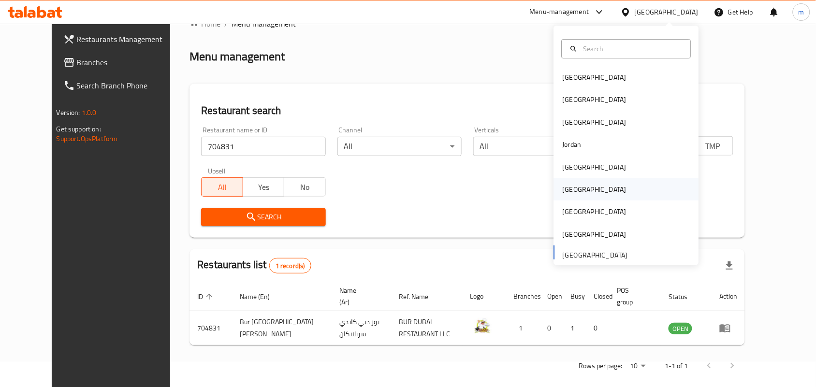
click at [568, 185] on div "Oman" at bounding box center [595, 189] width 64 height 11
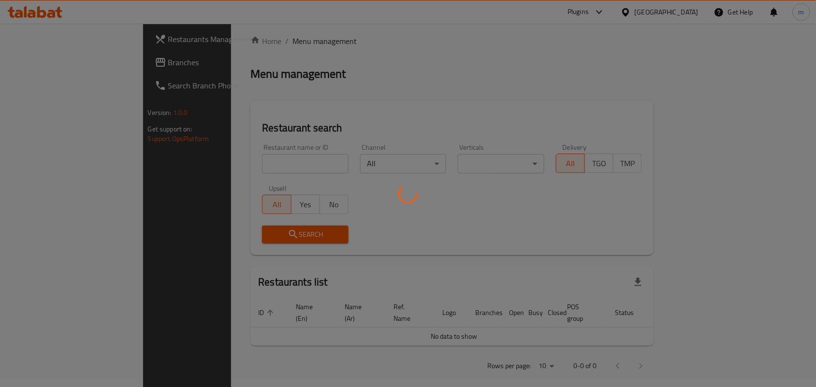
scroll to position [25, 0]
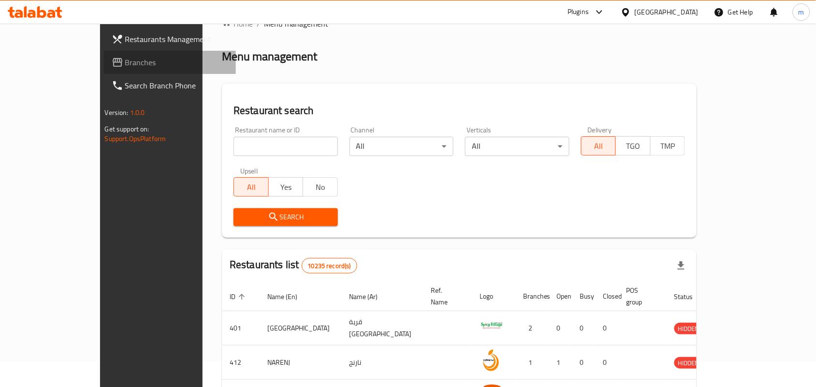
click at [125, 59] on span "Branches" at bounding box center [176, 63] width 103 height 12
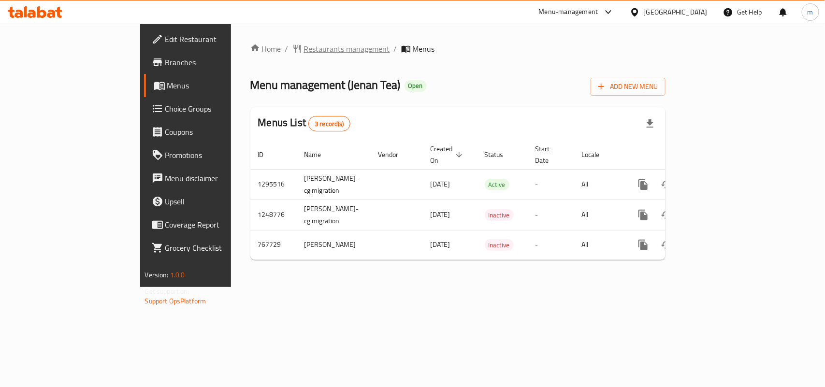
click at [304, 44] on span "Restaurants management" at bounding box center [347, 49] width 86 height 12
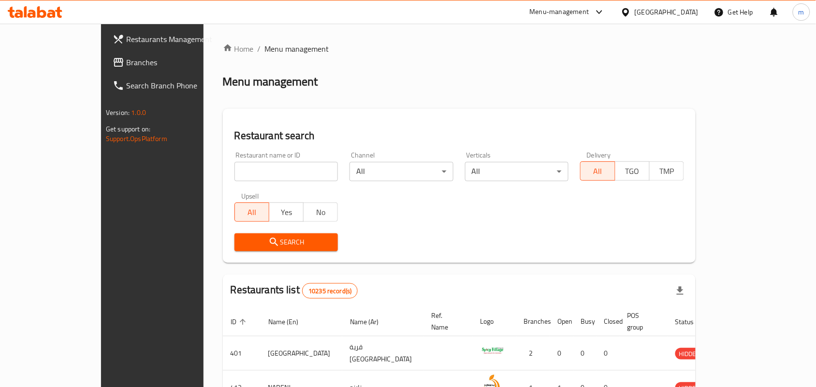
click at [252, 158] on div "Restaurant name or ID Restaurant name or ID" at bounding box center [287, 166] width 104 height 29
click at [236, 174] on input "search" at bounding box center [287, 171] width 104 height 19
paste input "650826"
type input "650826"
click button "Search" at bounding box center [287, 243] width 104 height 18
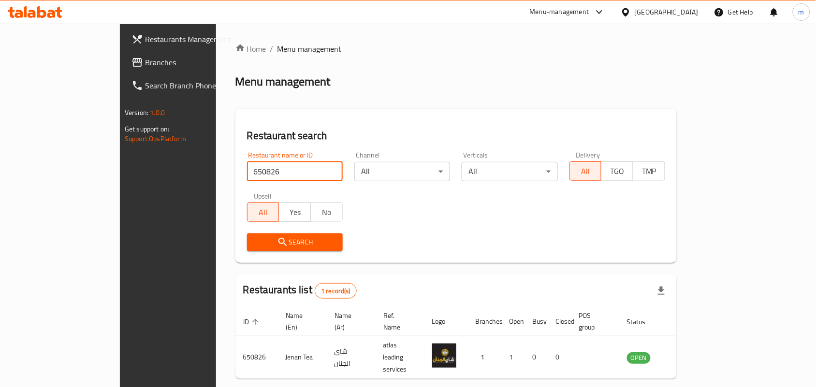
click at [631, 15] on icon at bounding box center [626, 12] width 10 height 10
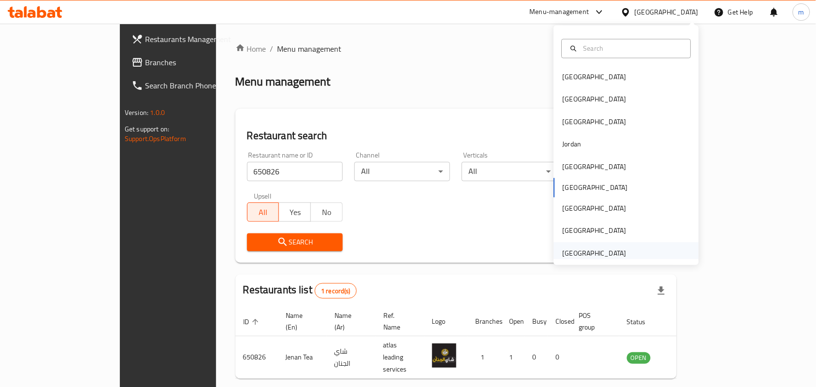
click at [604, 255] on div "[GEOGRAPHIC_DATA]" at bounding box center [595, 253] width 64 height 11
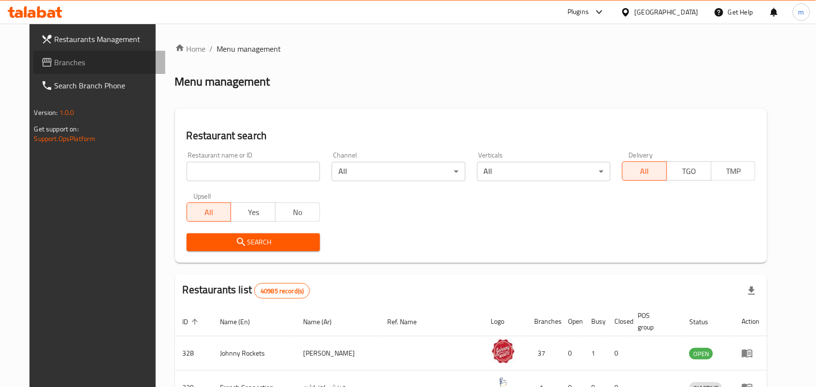
click at [41, 63] on icon at bounding box center [47, 63] width 12 height 12
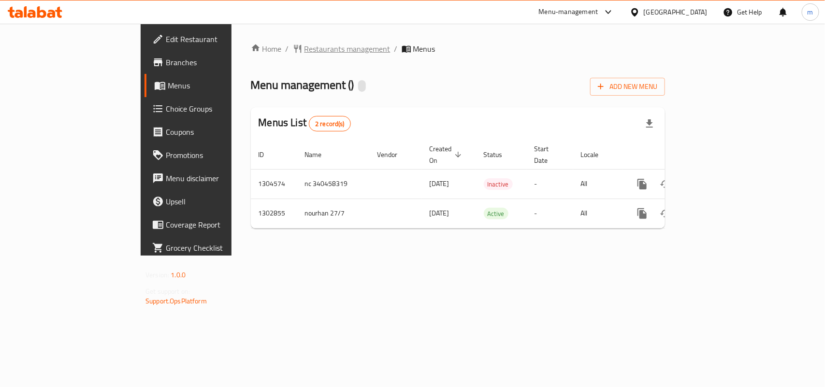
click at [305, 49] on span "Restaurants management" at bounding box center [348, 49] width 86 height 12
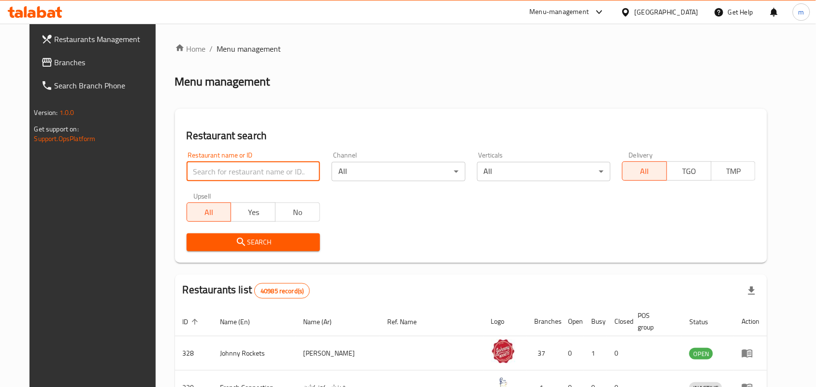
click at [191, 176] on input "search" at bounding box center [253, 171] width 133 height 19
paste input "701805"
type input "701805"
click button "Search" at bounding box center [253, 243] width 133 height 18
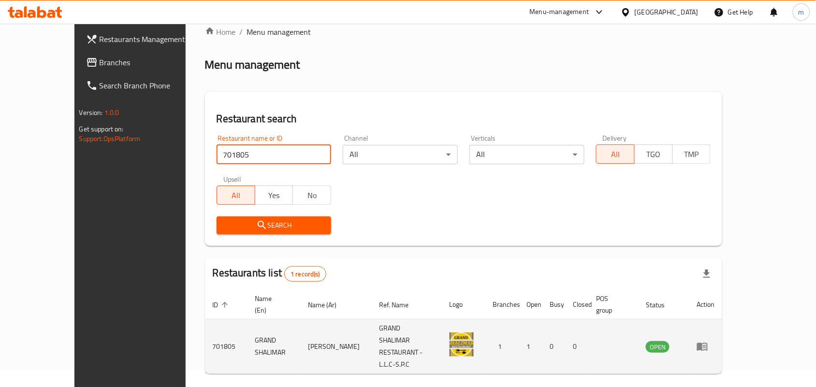
scroll to position [25, 0]
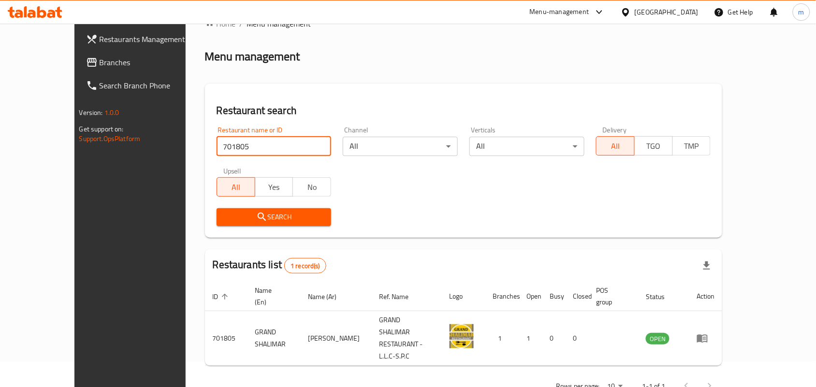
click at [78, 54] on link "Branches" at bounding box center [144, 62] width 133 height 23
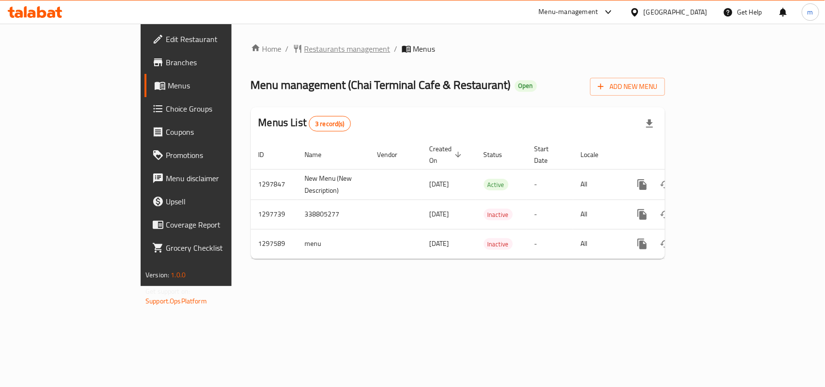
click at [305, 44] on span "Restaurants management" at bounding box center [348, 49] width 86 height 12
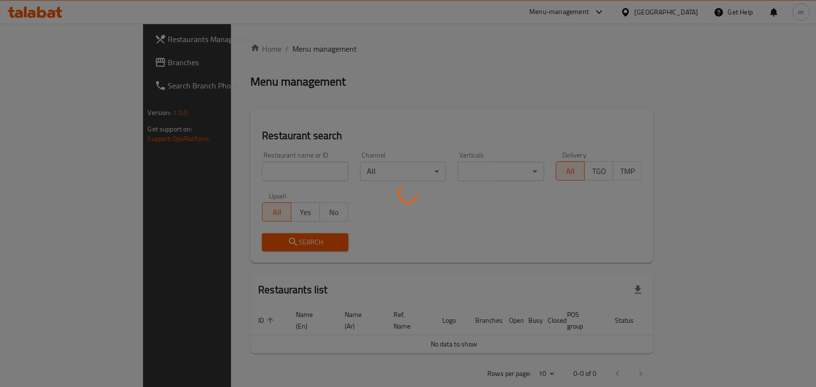
click at [190, 169] on div at bounding box center [408, 193] width 816 height 387
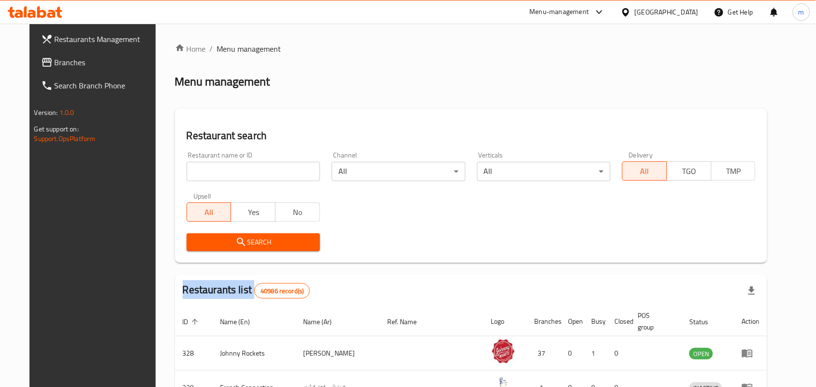
click at [190, 169] on div at bounding box center [408, 193] width 816 height 387
click at [190, 169] on input "search" at bounding box center [253, 171] width 133 height 19
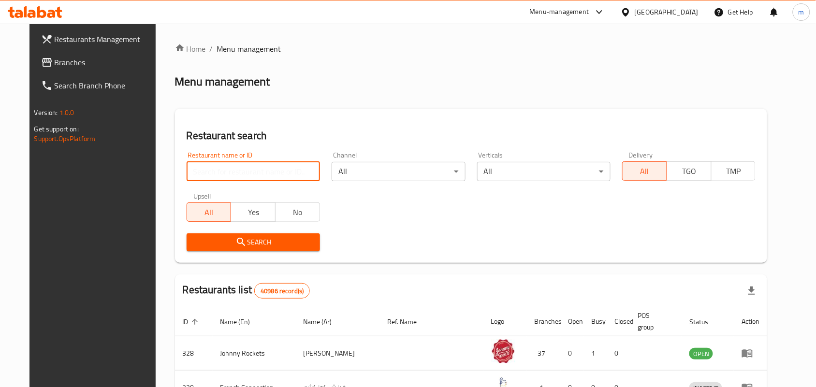
paste input "700539"
type input "700539"
click button "Search" at bounding box center [253, 243] width 133 height 18
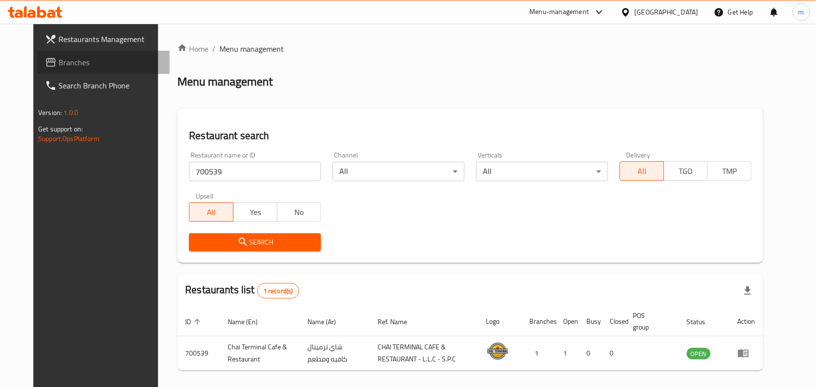
click at [75, 65] on span "Branches" at bounding box center [110, 63] width 103 height 12
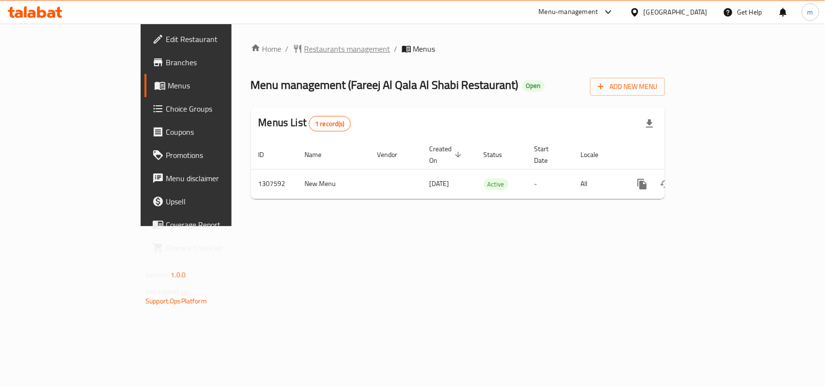
click at [305, 52] on span "Restaurants management" at bounding box center [348, 49] width 86 height 12
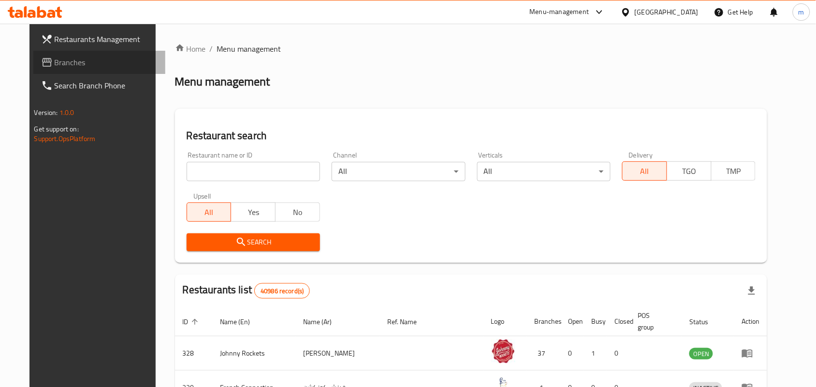
click at [55, 61] on span "Branches" at bounding box center [106, 63] width 103 height 12
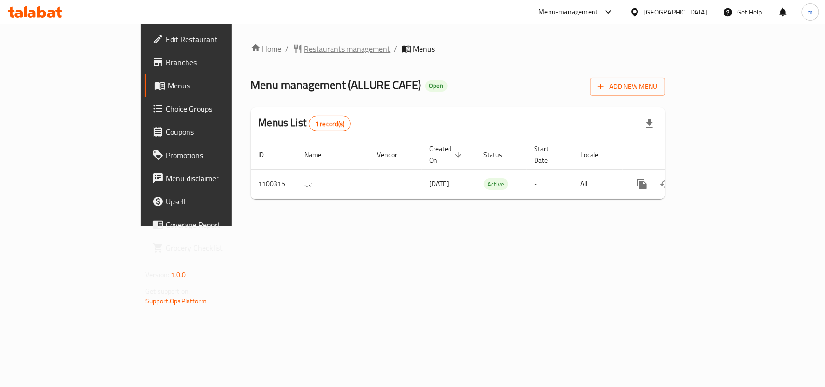
click at [305, 54] on span "Restaurants management" at bounding box center [348, 49] width 86 height 12
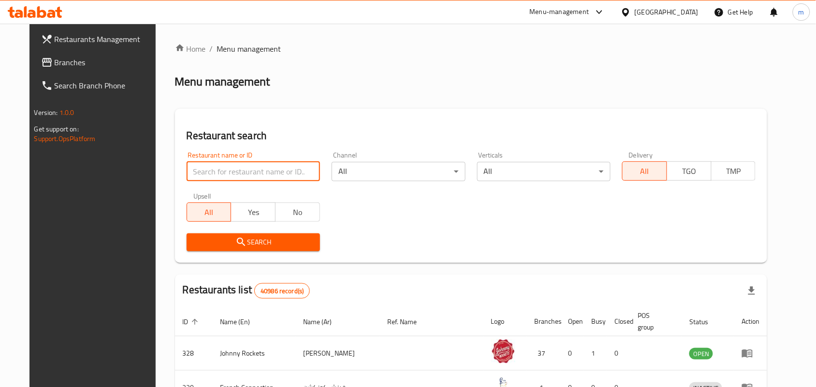
click at [190, 167] on input "search" at bounding box center [253, 171] width 133 height 19
paste input "665174"
type input "665174"
click button "Search" at bounding box center [253, 243] width 133 height 18
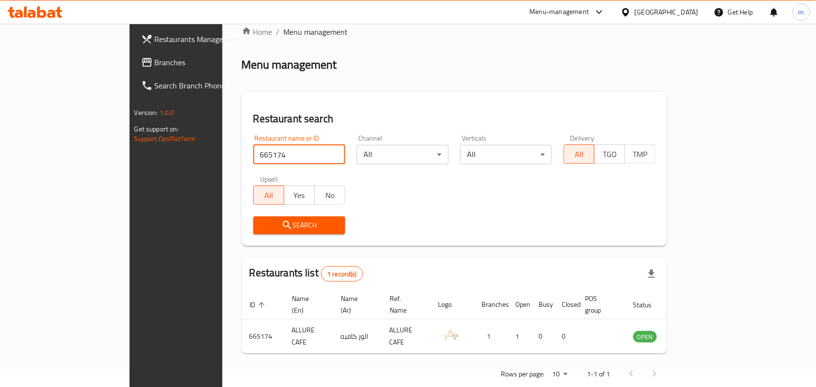
scroll to position [25, 0]
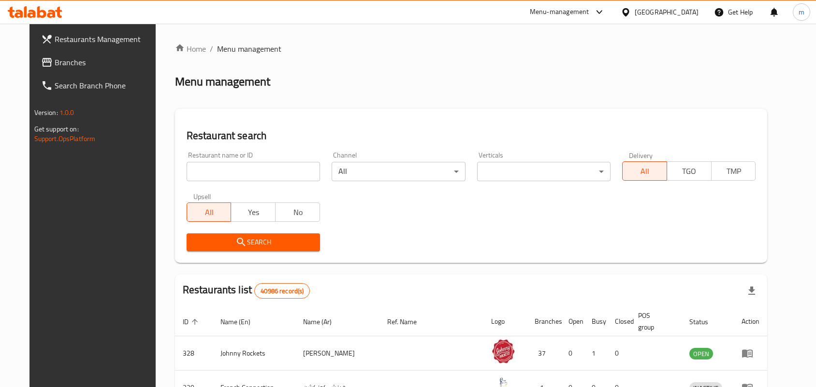
scroll to position [25, 0]
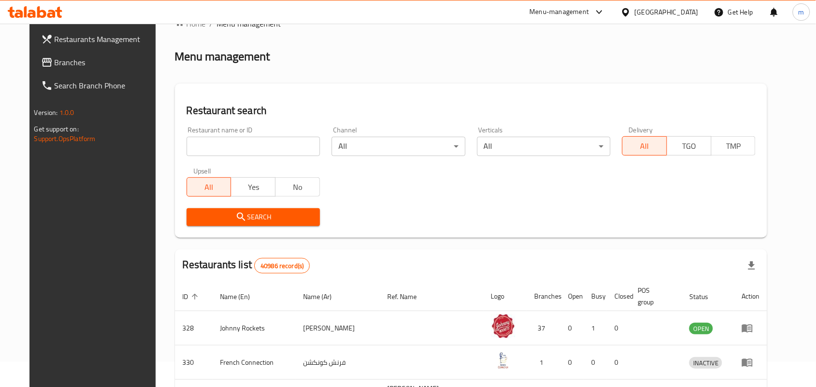
click at [238, 143] on input "search" at bounding box center [253, 146] width 133 height 19
paste input "665174"
type input "665174"
click button "Search" at bounding box center [253, 217] width 133 height 18
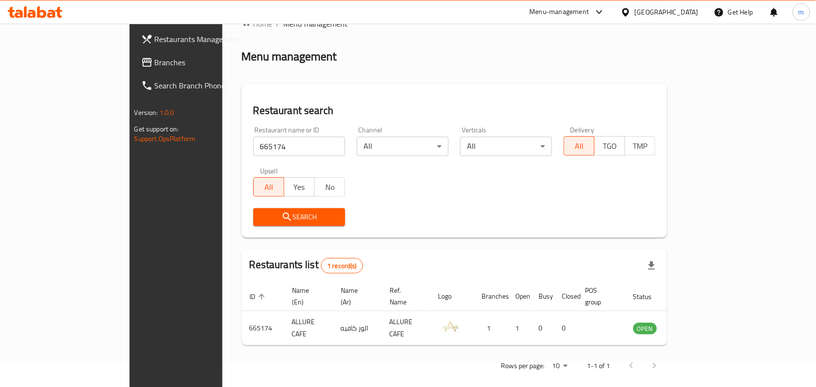
click at [677, 13] on div "[GEOGRAPHIC_DATA]" at bounding box center [667, 12] width 64 height 11
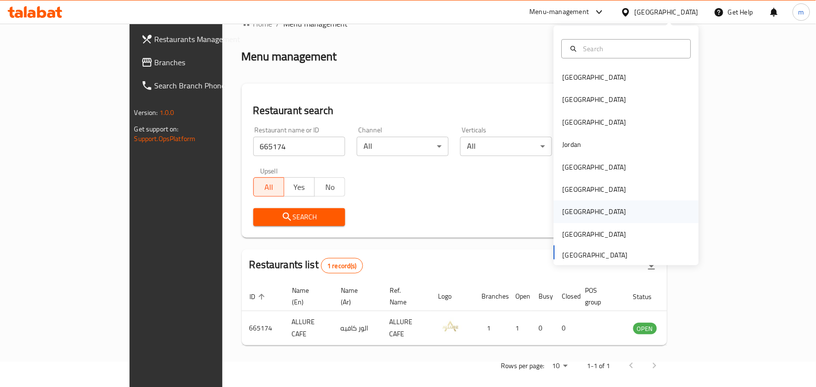
click at [570, 214] on div "[GEOGRAPHIC_DATA]" at bounding box center [595, 211] width 64 height 11
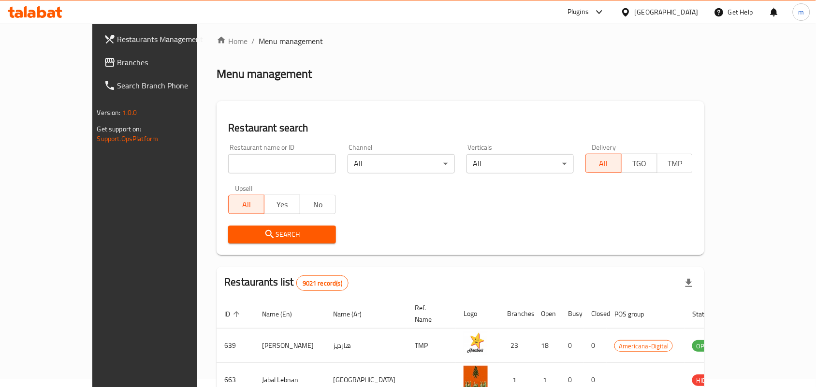
scroll to position [25, 0]
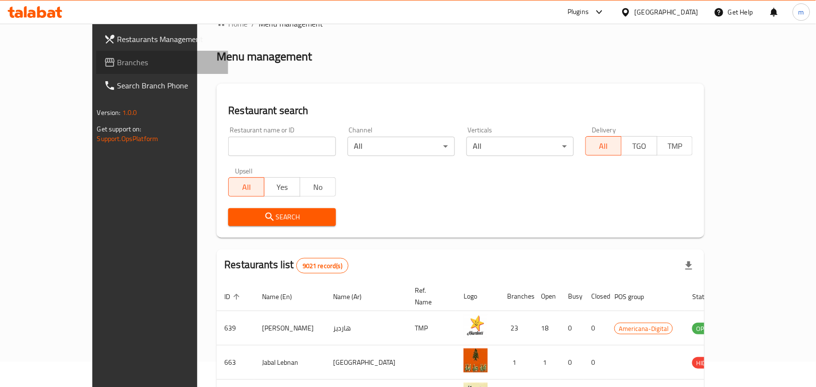
click at [118, 65] on span "Branches" at bounding box center [169, 63] width 103 height 12
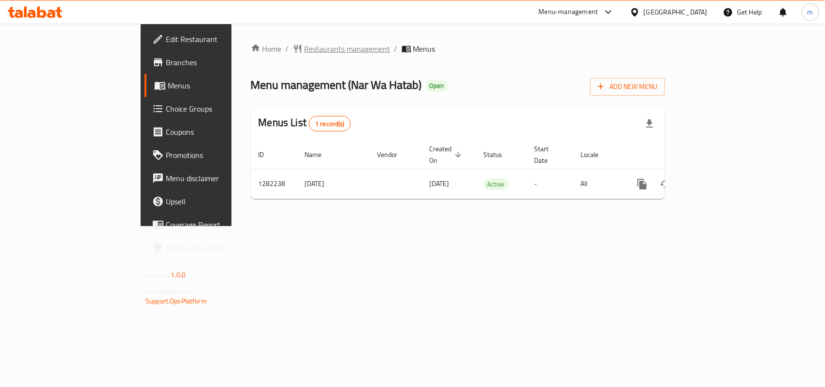
click at [305, 46] on span "Restaurants management" at bounding box center [348, 49] width 86 height 12
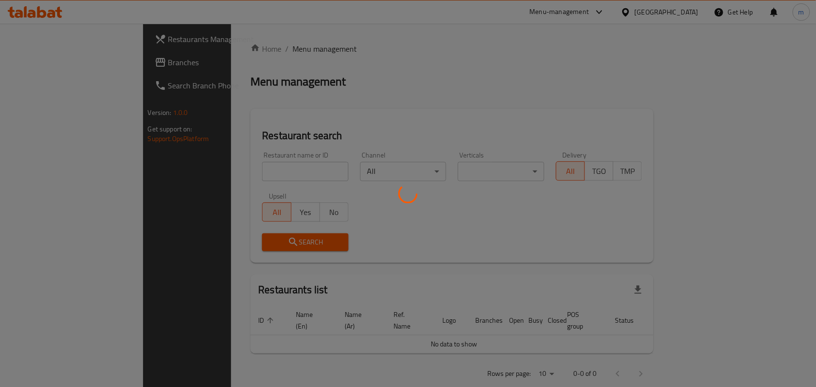
click at [192, 177] on div at bounding box center [408, 193] width 816 height 387
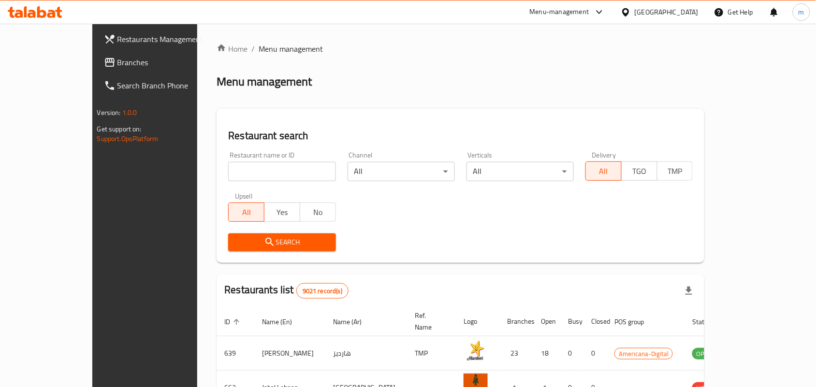
click at [188, 168] on div at bounding box center [408, 193] width 816 height 387
click at [228, 168] on input "search" at bounding box center [281, 171] width 107 height 19
paste input "694716"
type input "694716"
click button "Search" at bounding box center [281, 243] width 107 height 18
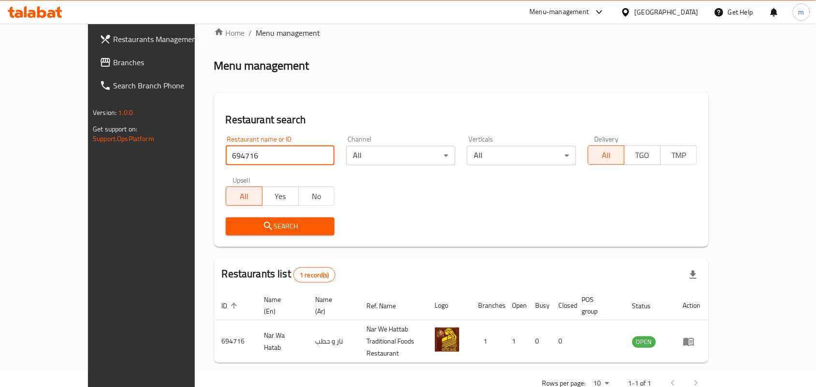
scroll to position [25, 0]
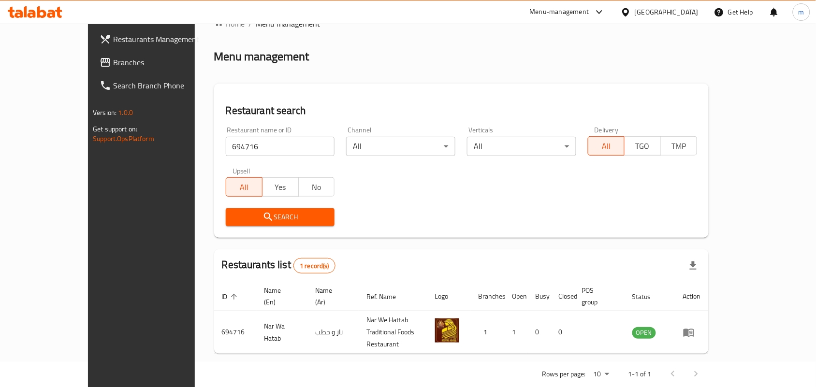
click at [631, 12] on icon at bounding box center [626, 12] width 10 height 10
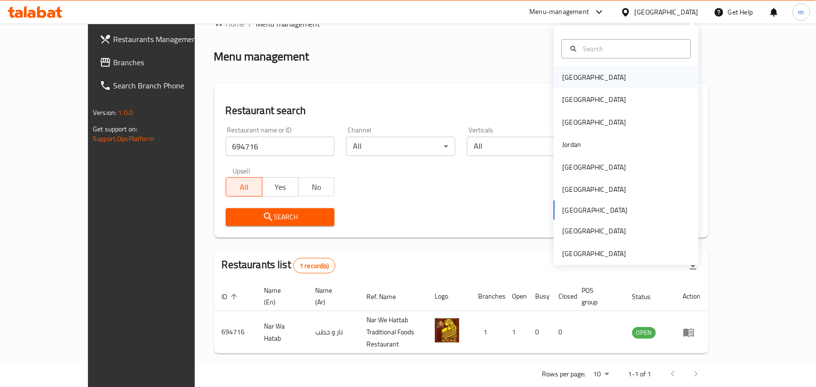
click at [576, 75] on div "Bahrain" at bounding box center [594, 77] width 79 height 22
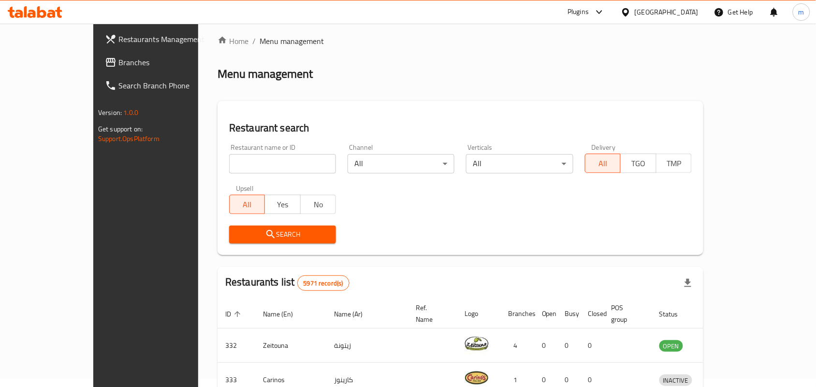
scroll to position [25, 0]
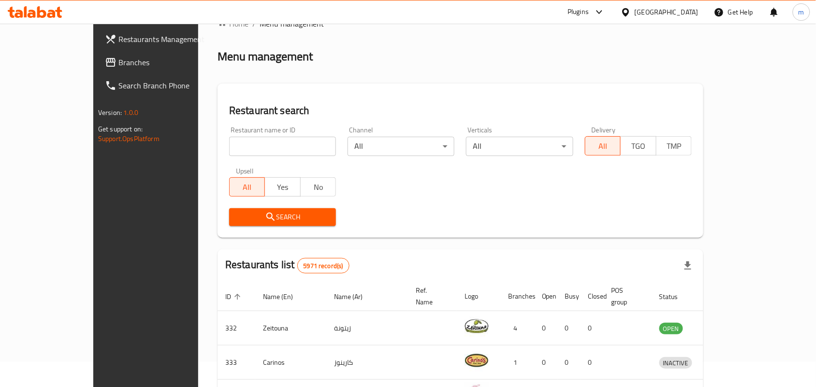
click at [118, 67] on span "Branches" at bounding box center [169, 63] width 103 height 12
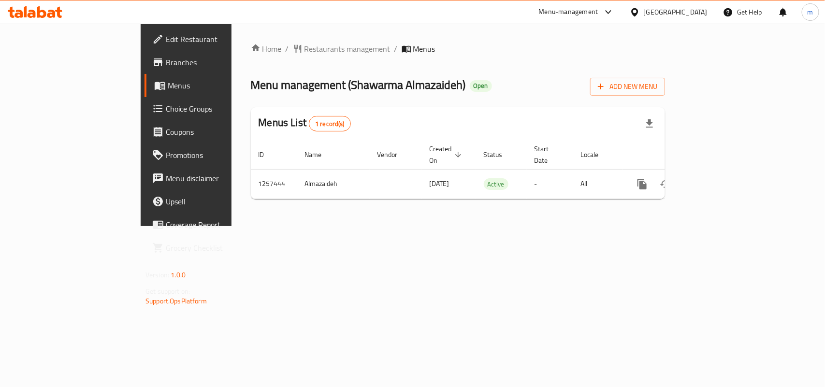
click at [283, 40] on div "Home / Restaurants management / Menus Menu management ( Shawarma Almazaideh ) O…" at bounding box center [458, 125] width 453 height 203
click at [305, 44] on span "Restaurants management" at bounding box center [348, 49] width 86 height 12
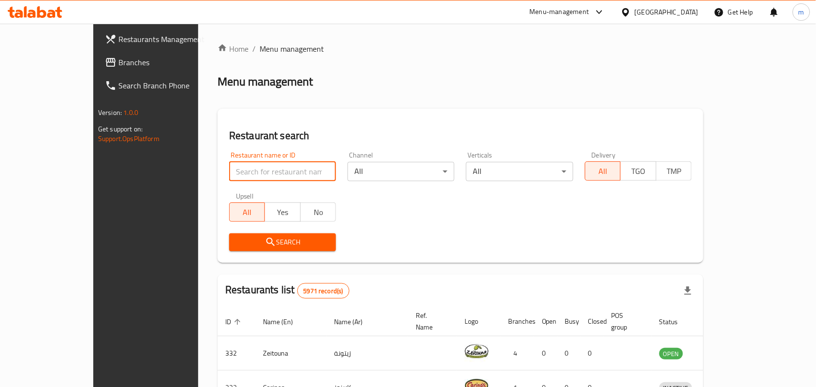
click at [229, 168] on input "search" at bounding box center [282, 171] width 107 height 19
paste input "683452"
type input "683452"
click button "Search" at bounding box center [282, 243] width 107 height 18
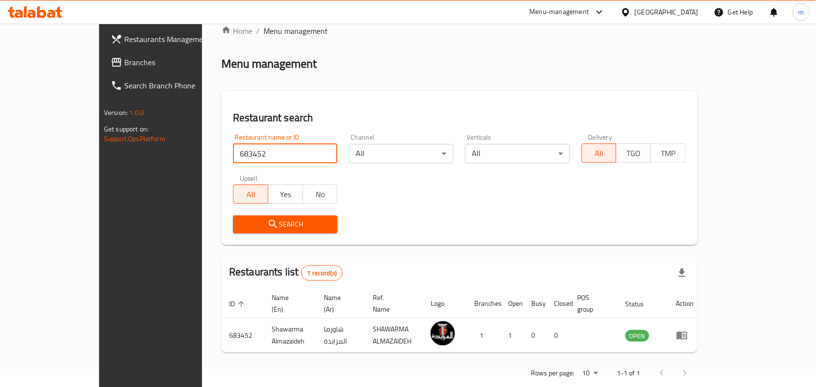
scroll to position [25, 0]
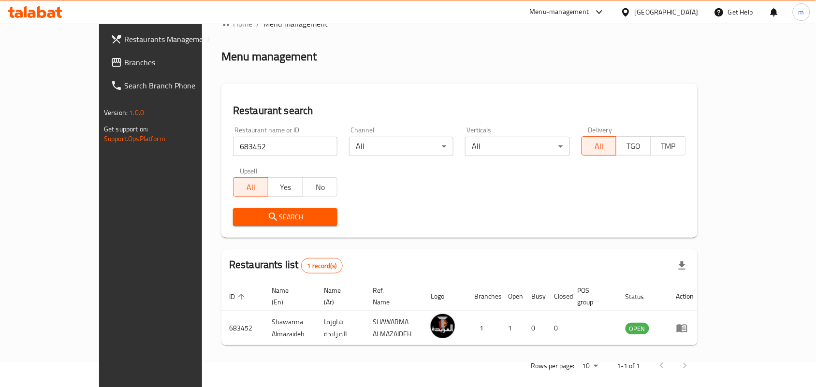
click at [631, 14] on icon at bounding box center [626, 12] width 10 height 10
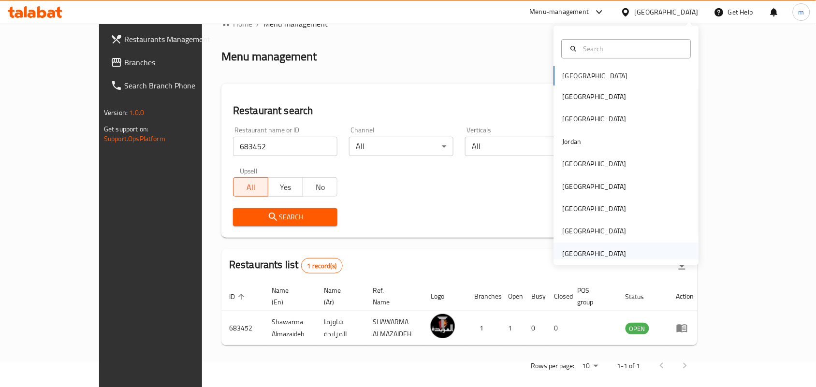
click at [591, 250] on div "[GEOGRAPHIC_DATA]" at bounding box center [595, 254] width 64 height 11
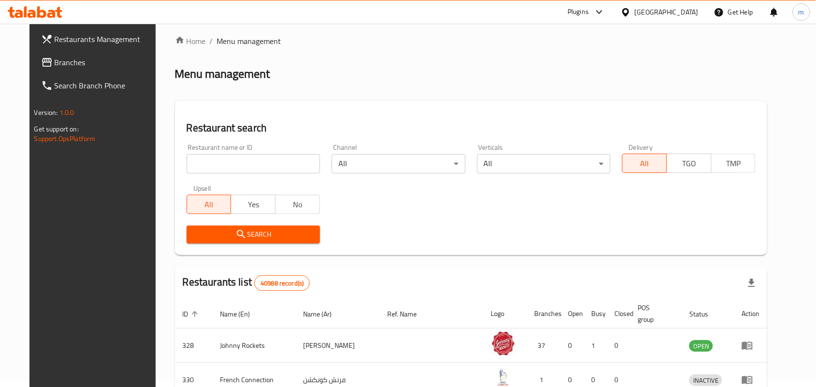
scroll to position [25, 0]
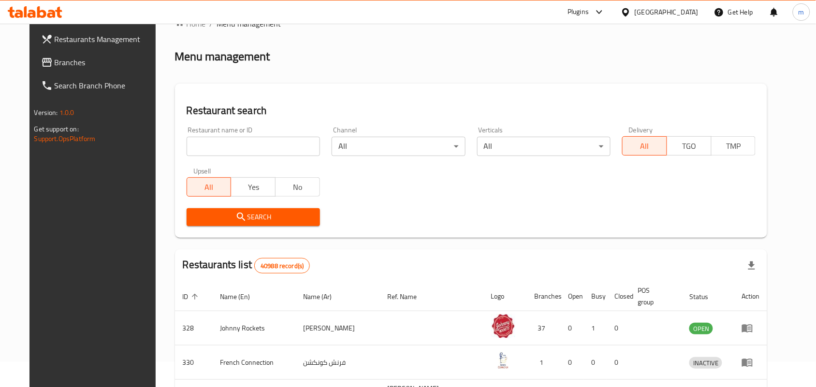
click at [55, 65] on span "Branches" at bounding box center [106, 63] width 103 height 12
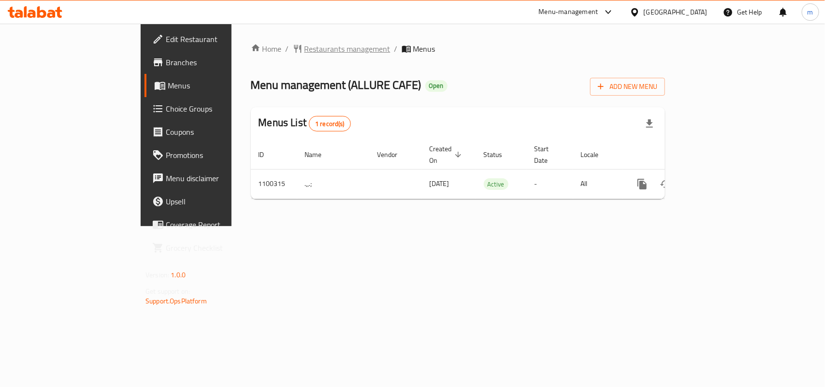
click at [305, 44] on span "Restaurants management" at bounding box center [348, 49] width 86 height 12
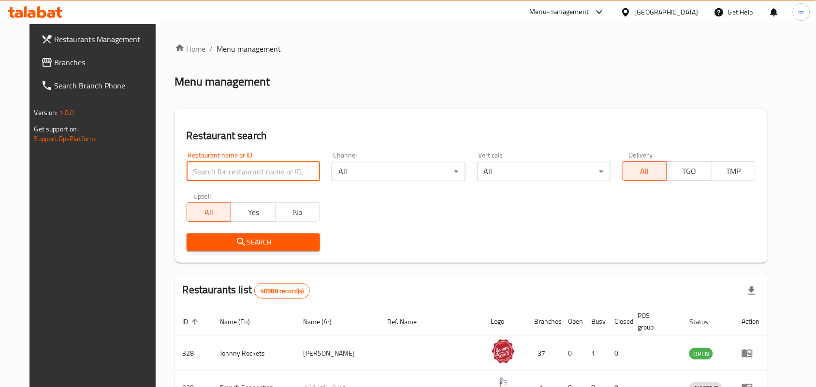
click at [225, 172] on input "search" at bounding box center [253, 171] width 133 height 19
paste input "665174"
type input "665174"
click button "Search" at bounding box center [253, 243] width 133 height 18
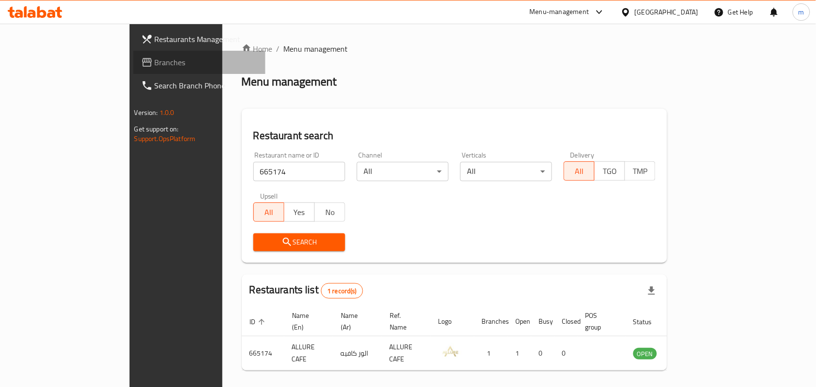
click at [142, 61] on icon at bounding box center [147, 62] width 10 height 9
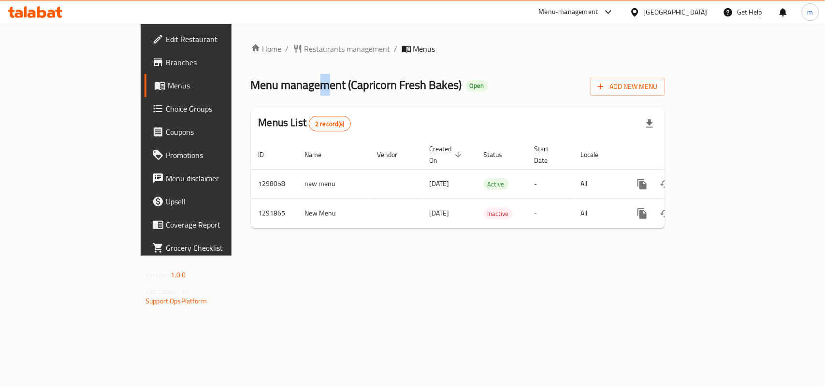
click at [251, 58] on div "Home / Restaurants management / Menus Menu management ( Capricorn Fresh Bakes )…" at bounding box center [458, 139] width 414 height 193
click at [305, 51] on span "Restaurants management" at bounding box center [348, 49] width 86 height 12
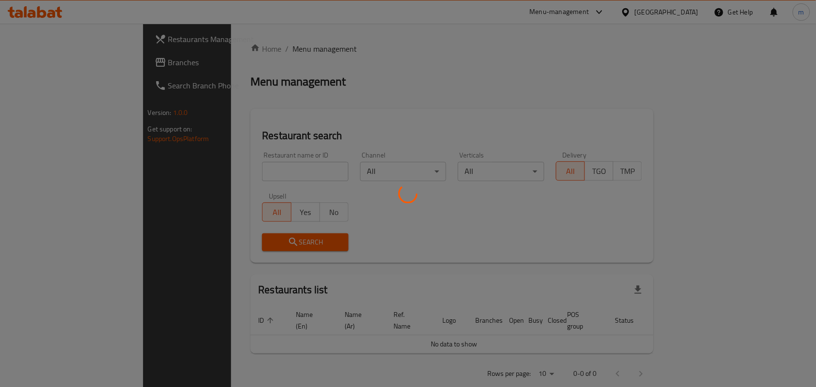
click at [188, 172] on div at bounding box center [408, 193] width 816 height 387
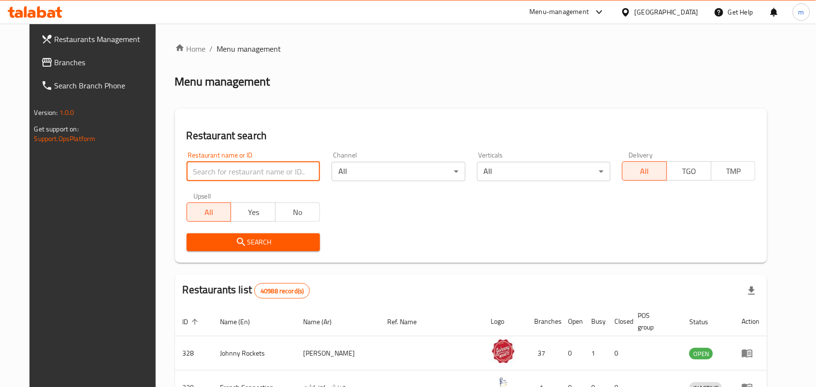
click at [188, 172] on input "search" at bounding box center [253, 171] width 133 height 19
paste input "698362"
type input "698362"
click button "Search" at bounding box center [253, 243] width 133 height 18
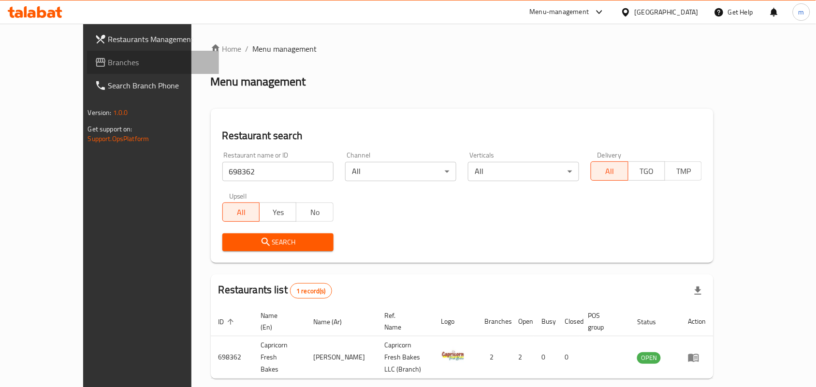
click at [108, 59] on span "Branches" at bounding box center [159, 63] width 103 height 12
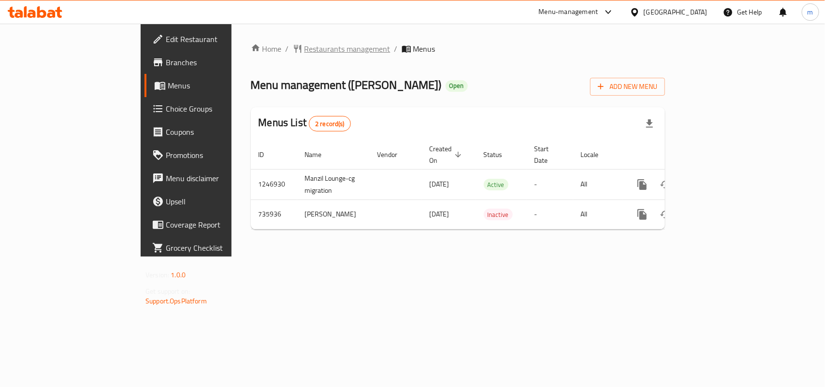
click at [305, 43] on span "Restaurants management" at bounding box center [348, 49] width 86 height 12
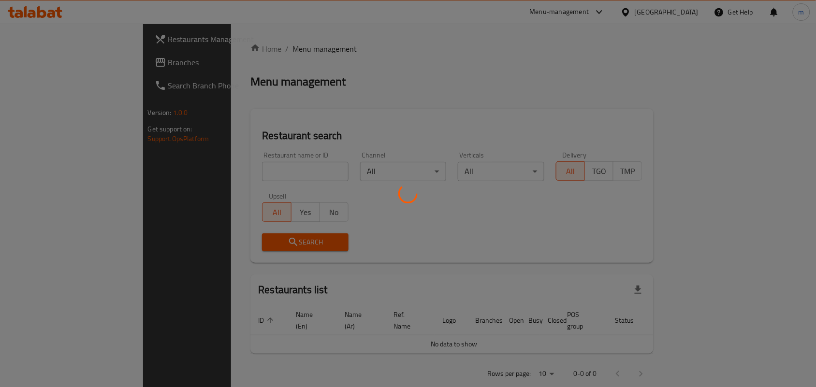
click at [186, 171] on div at bounding box center [408, 193] width 816 height 387
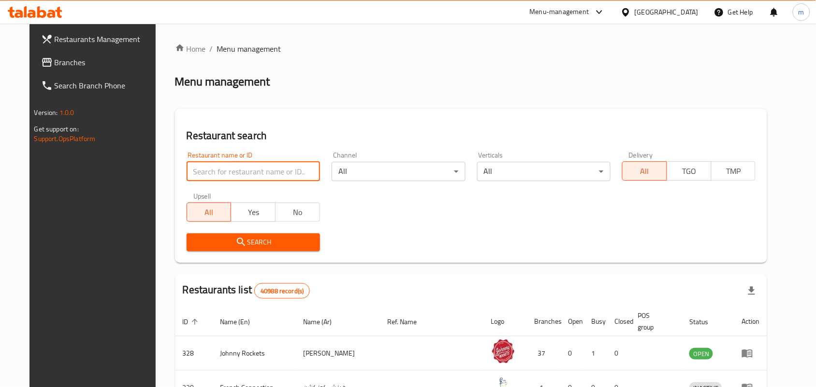
click at [187, 171] on input "search" at bounding box center [253, 171] width 133 height 19
paste input "647309"
type input "647309"
click button "Search" at bounding box center [253, 243] width 133 height 18
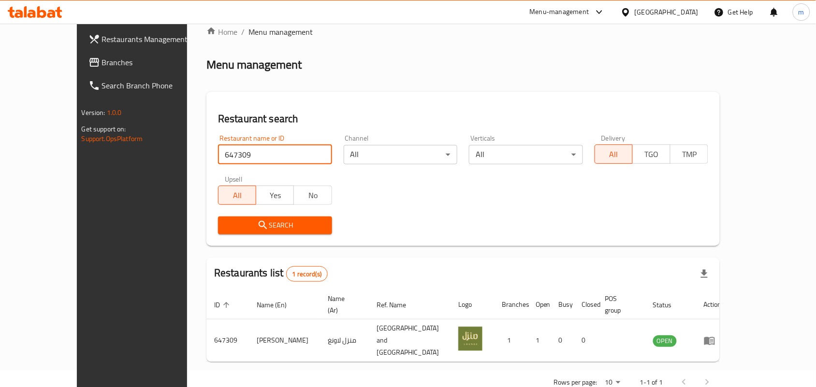
scroll to position [25, 0]
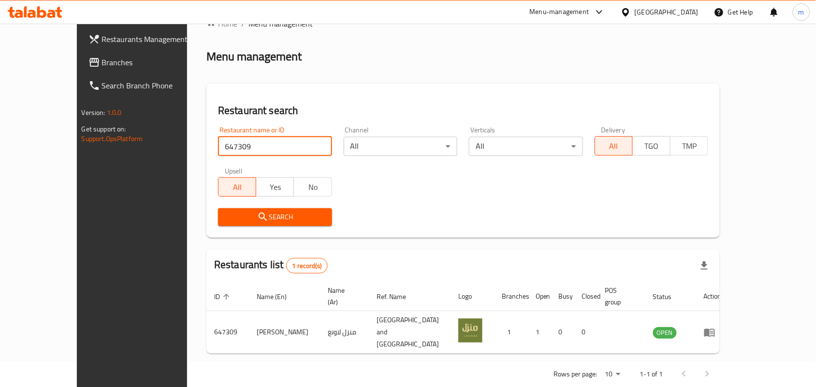
click at [102, 66] on span "Branches" at bounding box center [153, 63] width 103 height 12
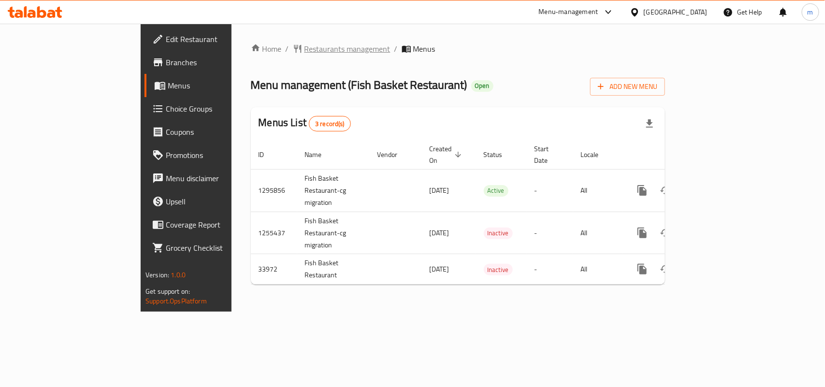
click at [305, 51] on span "Restaurants management" at bounding box center [348, 49] width 86 height 12
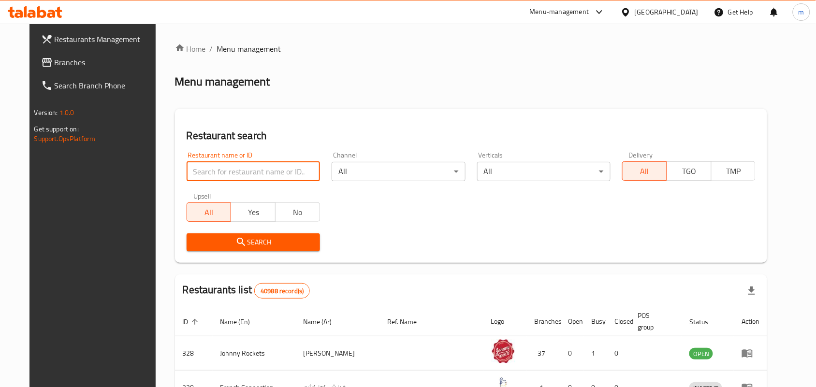
click at [194, 166] on input "search" at bounding box center [253, 171] width 133 height 19
paste input "17507"
type input "17507"
click button "Search" at bounding box center [253, 243] width 133 height 18
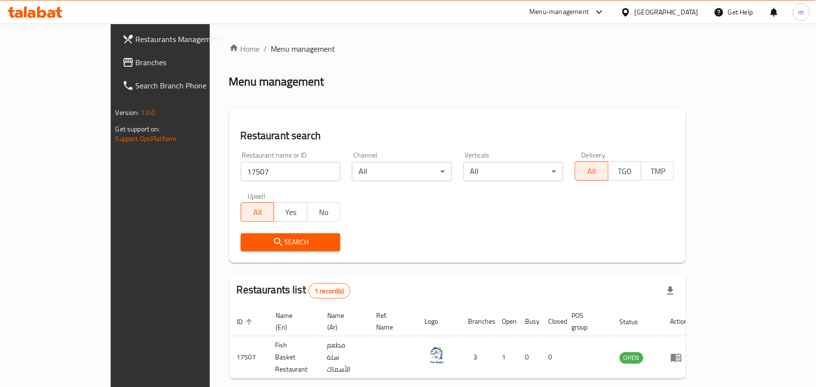
click at [136, 60] on span "Branches" at bounding box center [187, 63] width 103 height 12
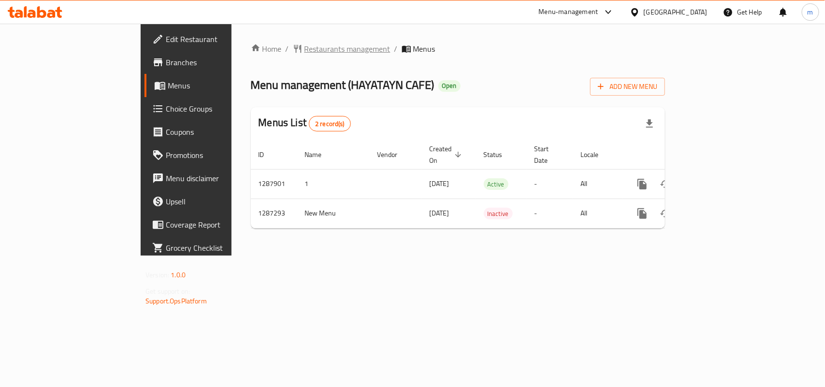
click at [305, 55] on span "Restaurants management" at bounding box center [348, 49] width 86 height 12
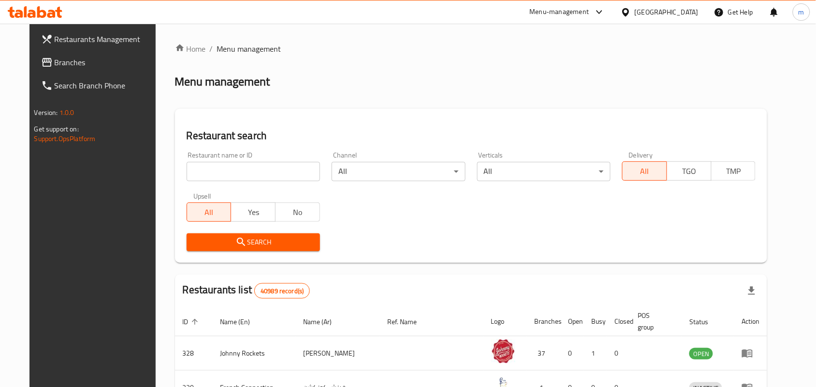
click at [187, 176] on input "search" at bounding box center [253, 171] width 133 height 19
paste input "696642"
type input "696642"
click button "Search" at bounding box center [253, 243] width 133 height 18
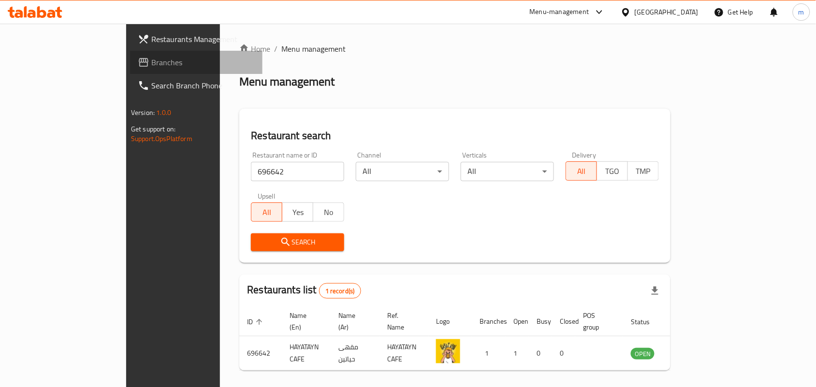
click at [151, 63] on span "Branches" at bounding box center [202, 63] width 103 height 12
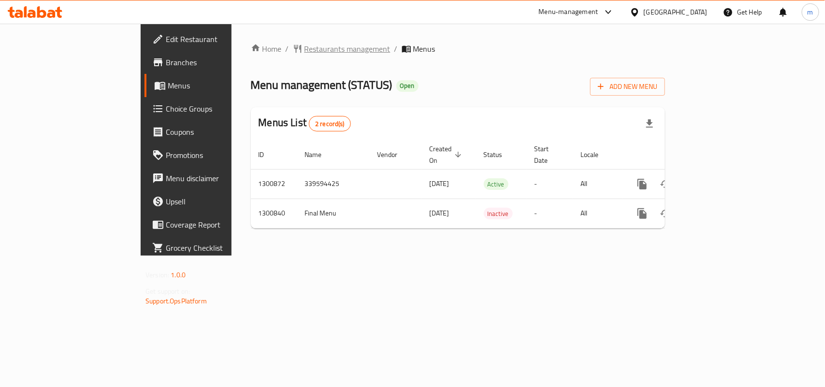
click at [305, 43] on span "Restaurants management" at bounding box center [348, 49] width 86 height 12
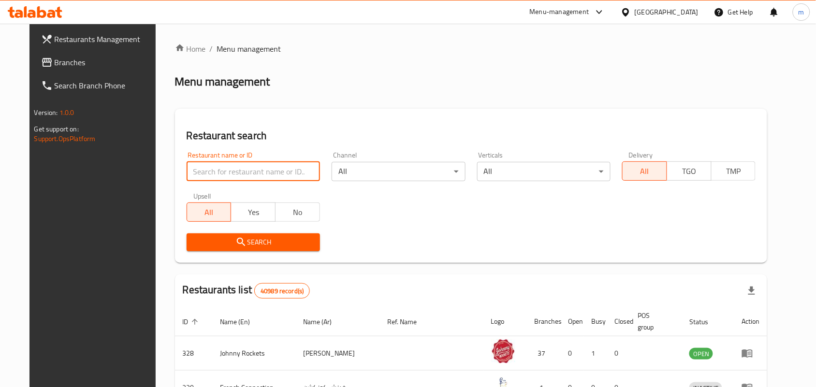
click at [187, 167] on input "search" at bounding box center [253, 171] width 133 height 19
paste input "701812"
type input "701812"
click button "Search" at bounding box center [253, 243] width 133 height 18
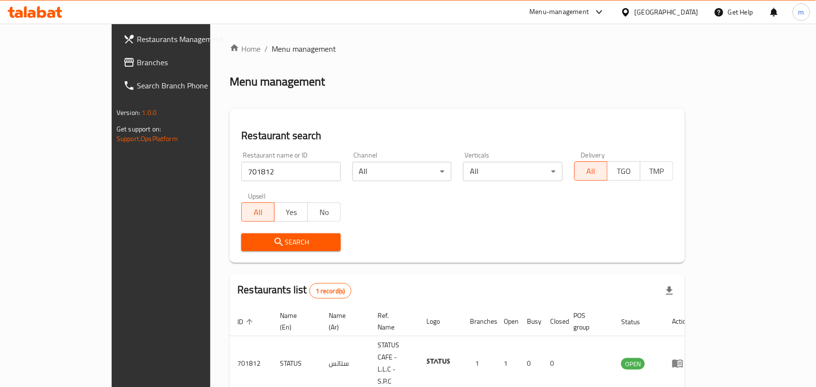
click at [627, 12] on icon at bounding box center [626, 12] width 10 height 10
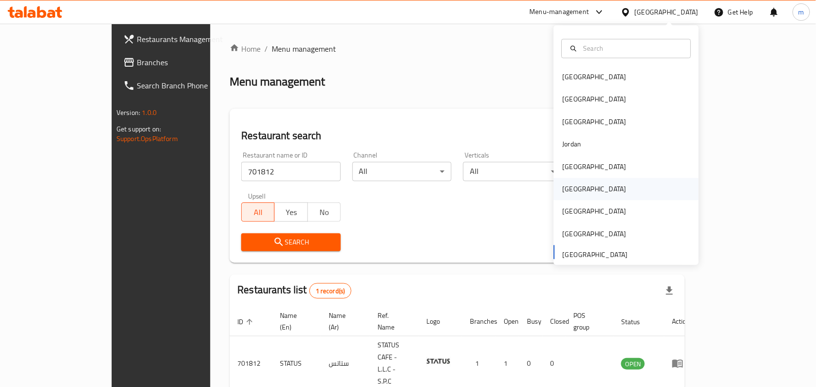
click at [567, 194] on div "[GEOGRAPHIC_DATA]" at bounding box center [595, 189] width 64 height 11
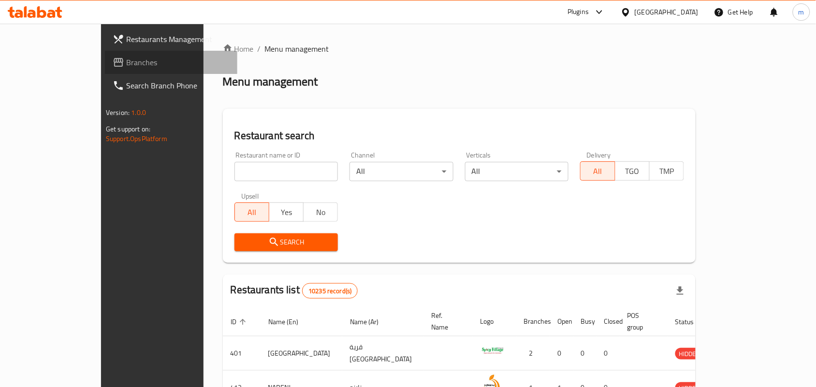
click at [126, 61] on span "Branches" at bounding box center [177, 63] width 103 height 12
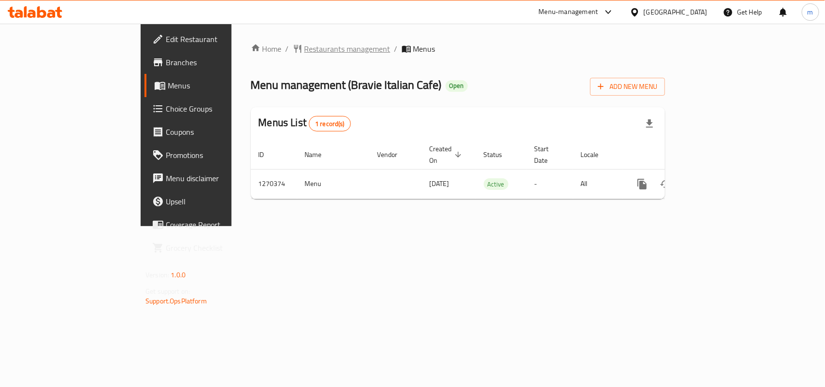
click at [305, 54] on span "Restaurants management" at bounding box center [348, 49] width 86 height 12
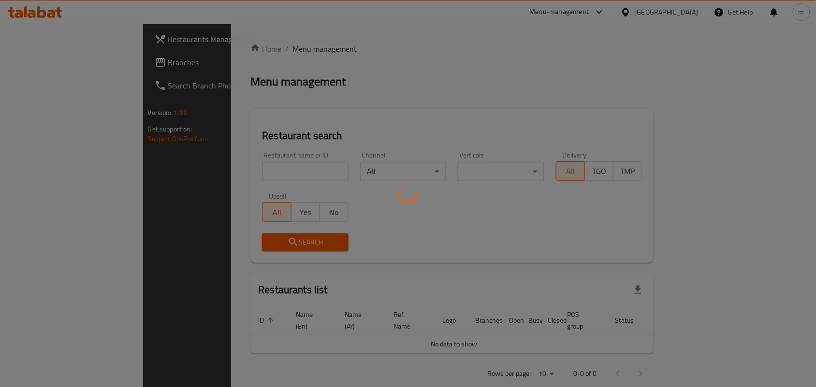
click at [196, 173] on div at bounding box center [408, 193] width 816 height 387
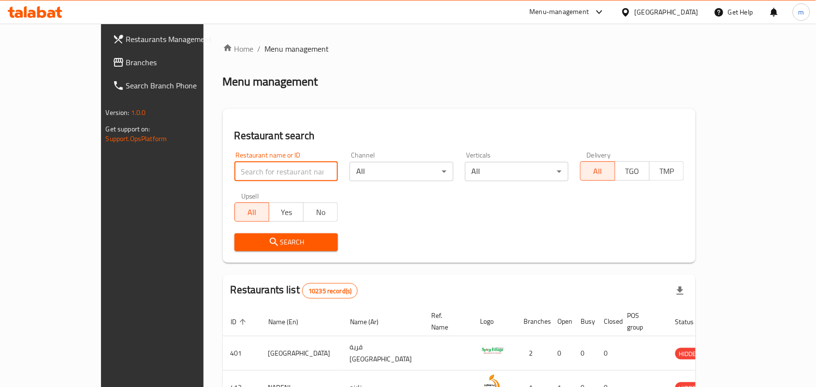
click at [235, 173] on input "search" at bounding box center [287, 171] width 104 height 19
paste input "689167"
type input "689167"
click button "Search" at bounding box center [287, 243] width 104 height 18
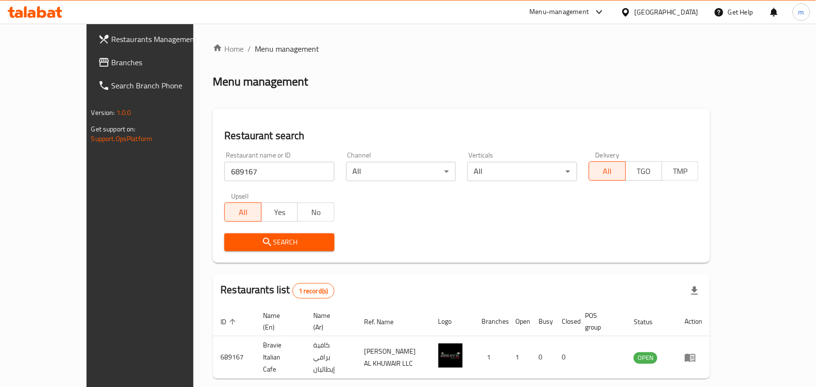
click at [339, 206] on div "Restaurant name or ID 689167 Restaurant name or ID Channel All ​ Verticals All …" at bounding box center [462, 201] width 486 height 111
click at [288, 169] on input "689167" at bounding box center [279, 171] width 110 height 19
click at [343, 213] on div "Restaurant name or ID 689167 Restaurant name or ID Channel All ​ Verticals All …" at bounding box center [462, 201] width 486 height 111
click at [112, 59] on span "Branches" at bounding box center [163, 63] width 103 height 12
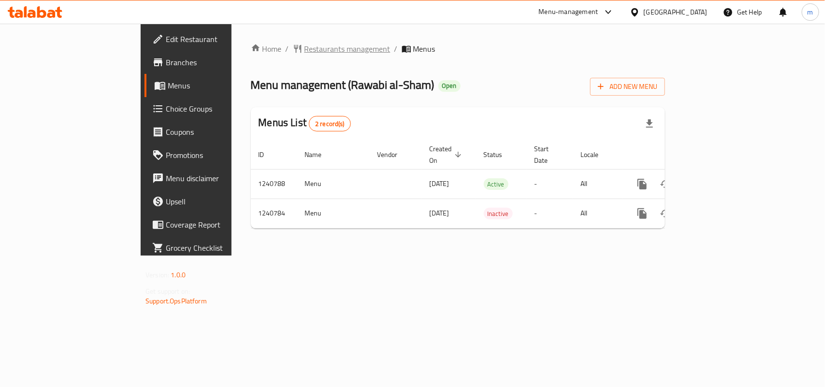
click at [305, 47] on span "Restaurants management" at bounding box center [348, 49] width 86 height 12
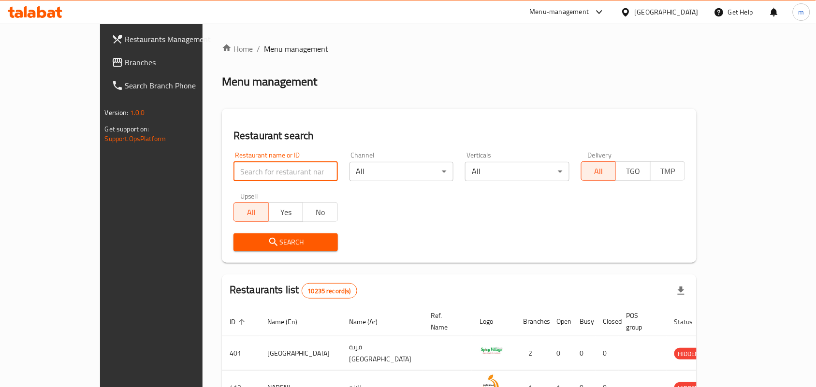
click at [234, 167] on input "search" at bounding box center [286, 171] width 104 height 19
paste input "680463"
type input "680463"
click button "Search" at bounding box center [286, 243] width 104 height 18
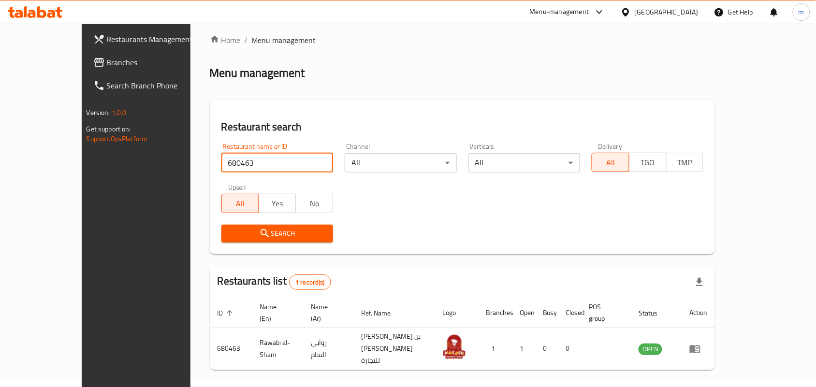
scroll to position [25, 0]
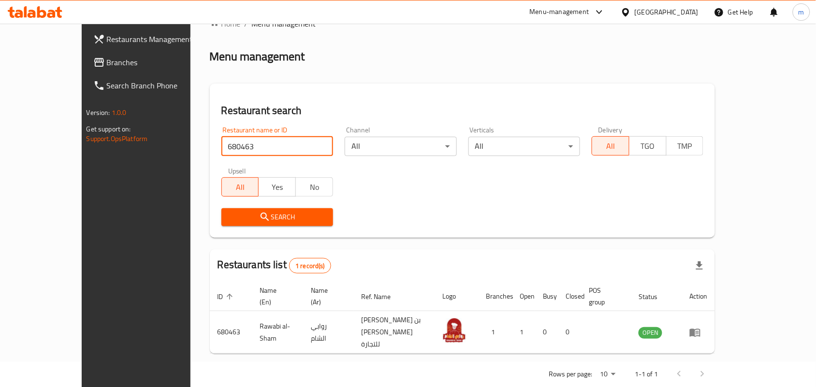
click at [107, 62] on span "Branches" at bounding box center [158, 63] width 103 height 12
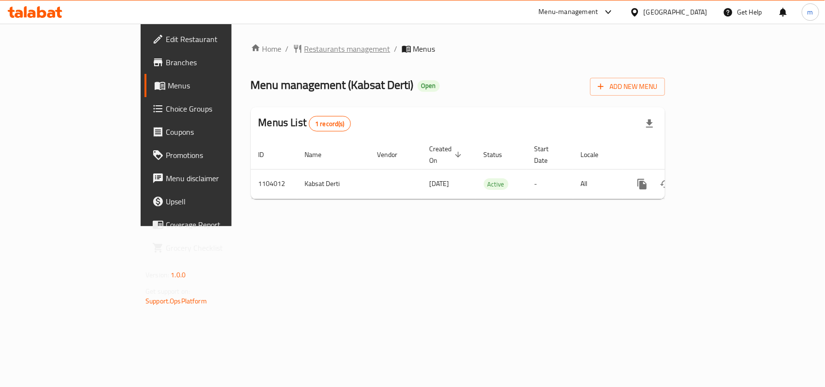
click at [305, 49] on span "Restaurants management" at bounding box center [348, 49] width 86 height 12
drag, startPoint x: 683, startPoint y: 10, endPoint x: 669, endPoint y: 87, distance: 78.6
click at [682, 18] on div "[GEOGRAPHIC_DATA]" at bounding box center [668, 11] width 93 height 23
click at [640, 15] on icon at bounding box center [635, 12] width 10 height 10
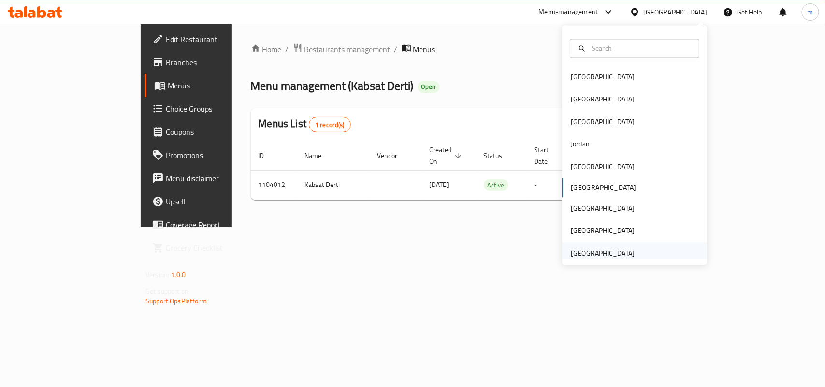
click at [624, 250] on div "[GEOGRAPHIC_DATA]" at bounding box center [603, 253] width 64 height 11
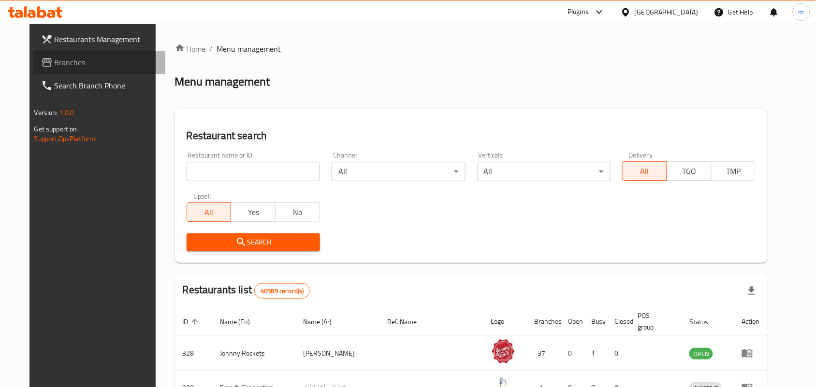
click at [80, 56] on link "Branches" at bounding box center [99, 62] width 133 height 23
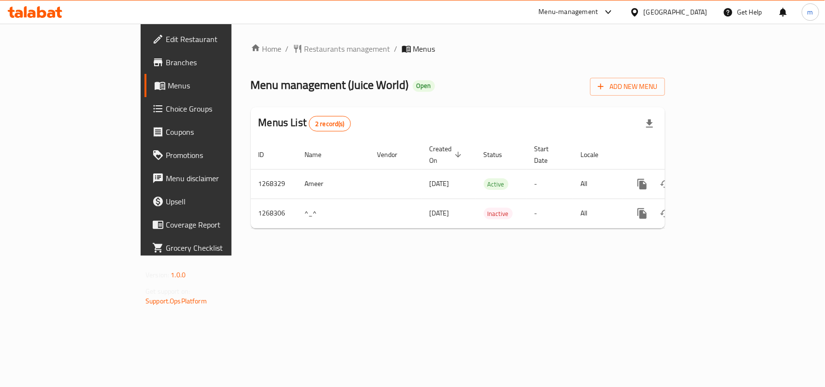
click at [259, 58] on div "Home / Restaurants management / Menus Menu management ( Juice World ) Open Add …" at bounding box center [458, 139] width 414 height 193
click at [266, 37] on div "Home / Restaurants management / Menus Menu management ( Juice World ) Open Add …" at bounding box center [458, 140] width 453 height 232
click at [305, 47] on span "Restaurants management" at bounding box center [348, 49] width 86 height 12
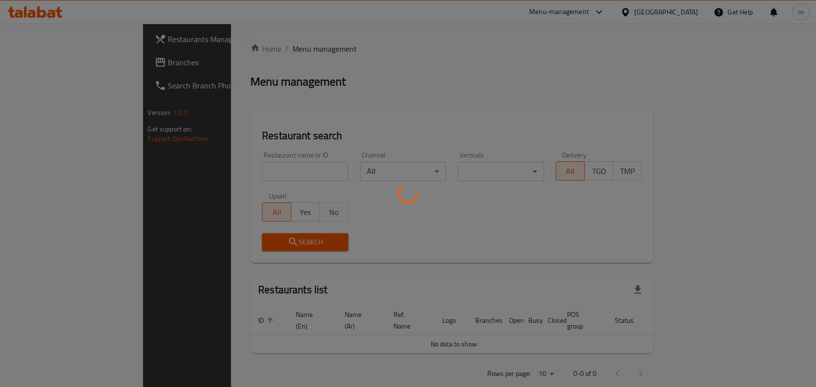
click at [187, 173] on div at bounding box center [408, 193] width 816 height 387
click at [188, 173] on div at bounding box center [408, 193] width 816 height 387
click at [188, 172] on div at bounding box center [408, 193] width 816 height 387
click at [195, 168] on div at bounding box center [408, 193] width 816 height 387
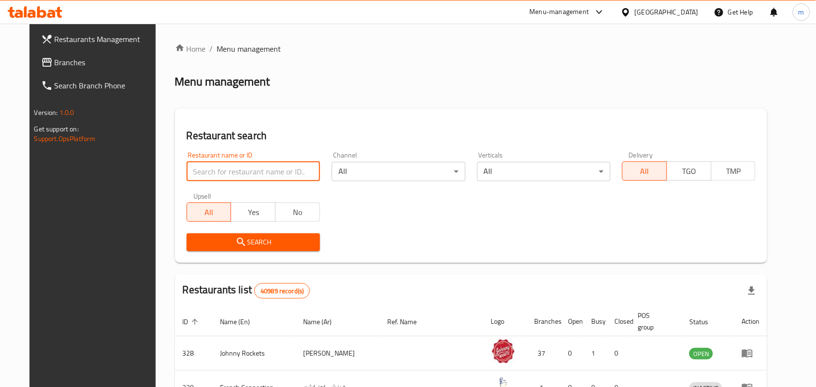
click at [192, 169] on input "search" at bounding box center [253, 171] width 133 height 19
paste input "688074"
type input "688074"
click button "Search" at bounding box center [253, 243] width 133 height 18
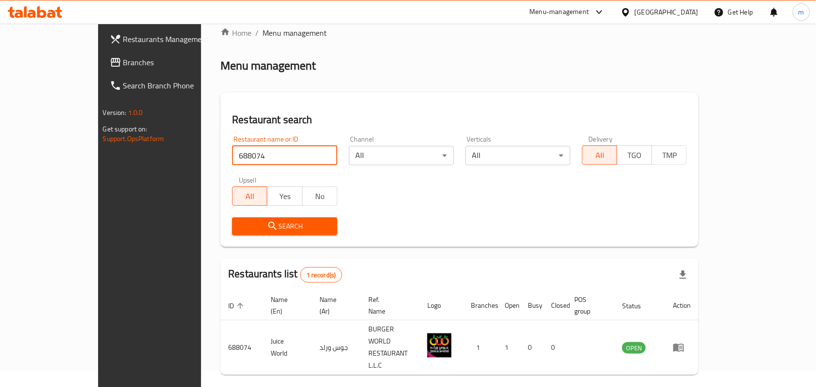
scroll to position [25, 0]
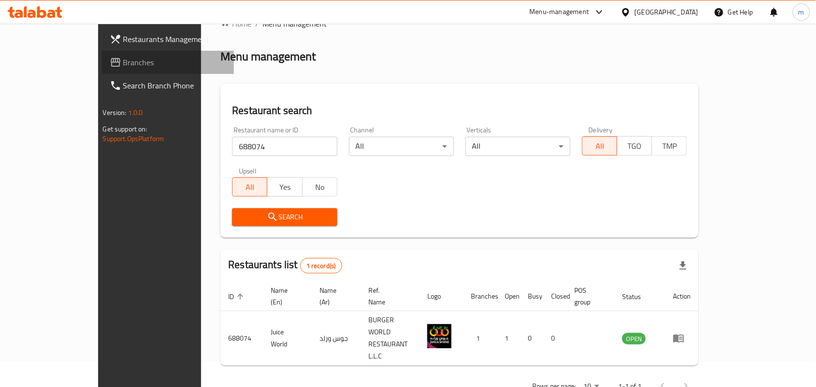
click at [123, 64] on span "Branches" at bounding box center [174, 63] width 103 height 12
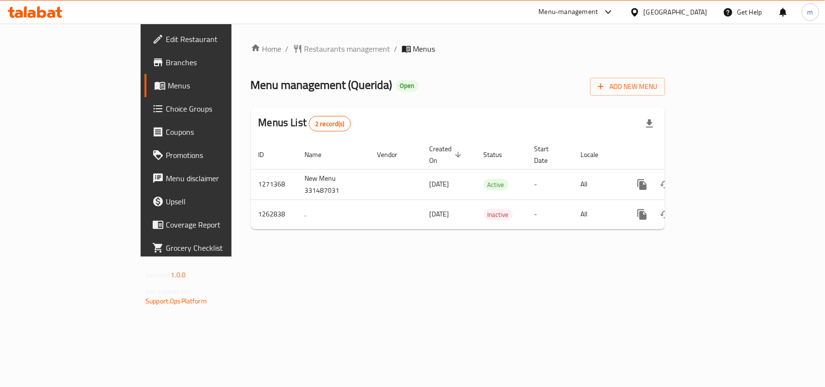
click at [305, 49] on span "Restaurants management" at bounding box center [348, 49] width 86 height 12
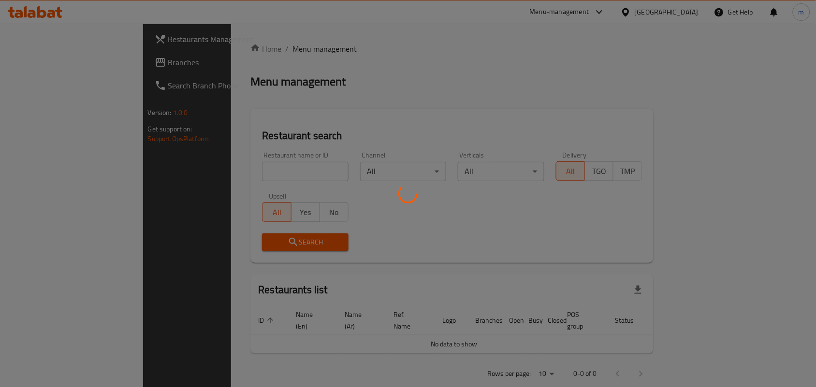
click at [194, 173] on div at bounding box center [408, 193] width 816 height 387
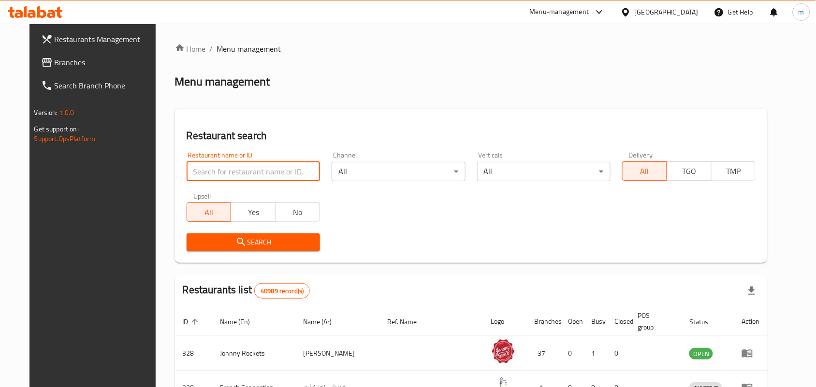
click at [194, 173] on input "search" at bounding box center [253, 171] width 133 height 19
paste input "685721"
type input "685721"
click button "Search" at bounding box center [253, 243] width 133 height 18
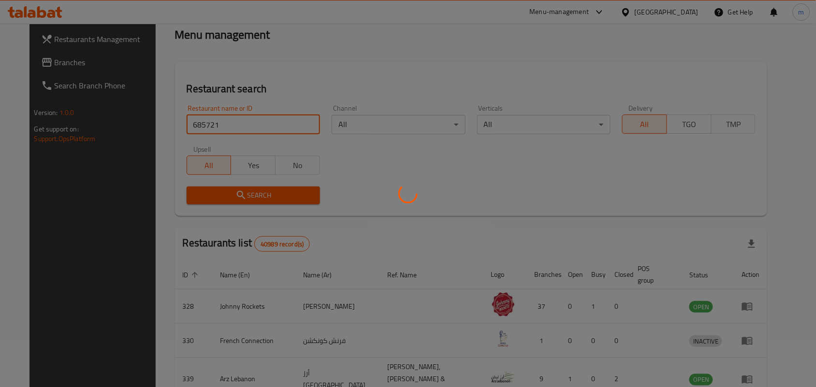
scroll to position [25, 0]
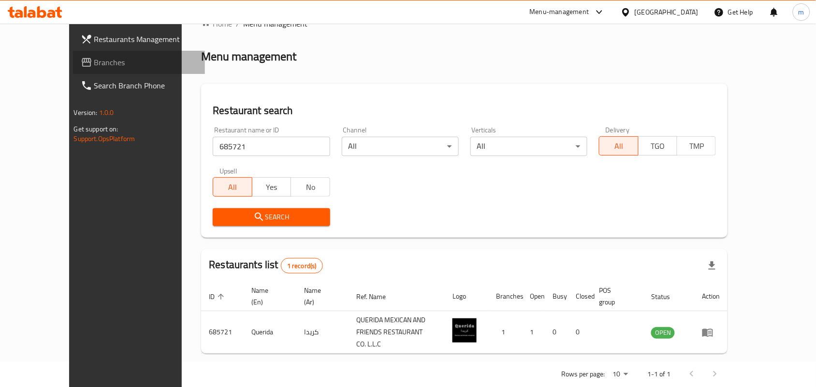
click at [94, 59] on span "Branches" at bounding box center [145, 63] width 103 height 12
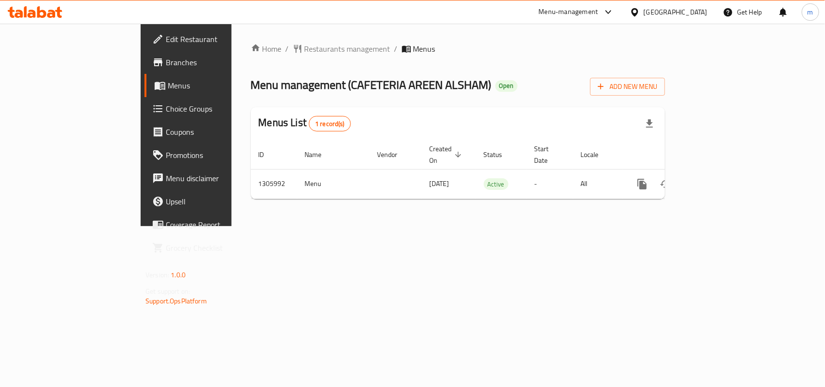
click at [305, 47] on span "Restaurants management" at bounding box center [348, 49] width 86 height 12
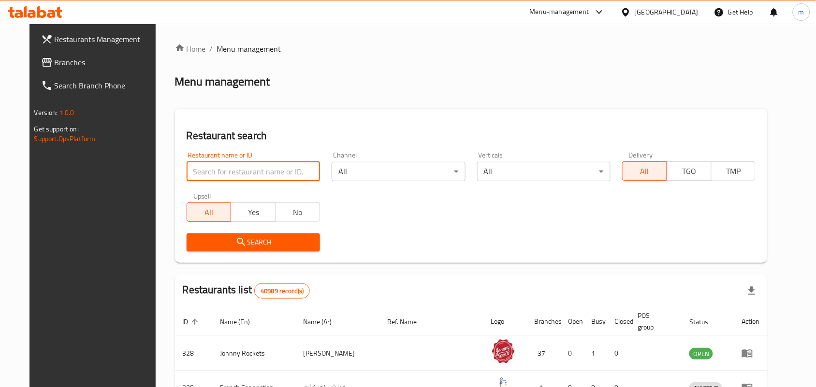
click at [191, 164] on input "search" at bounding box center [253, 171] width 133 height 19
paste input "703899"
type input "703899"
click button "Search" at bounding box center [253, 243] width 133 height 18
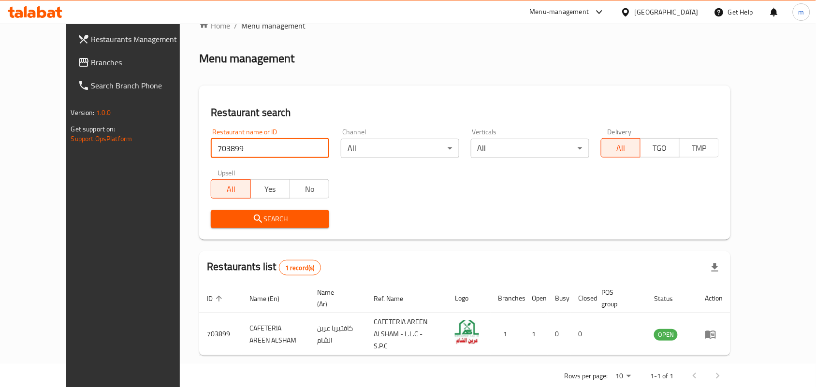
scroll to position [36, 0]
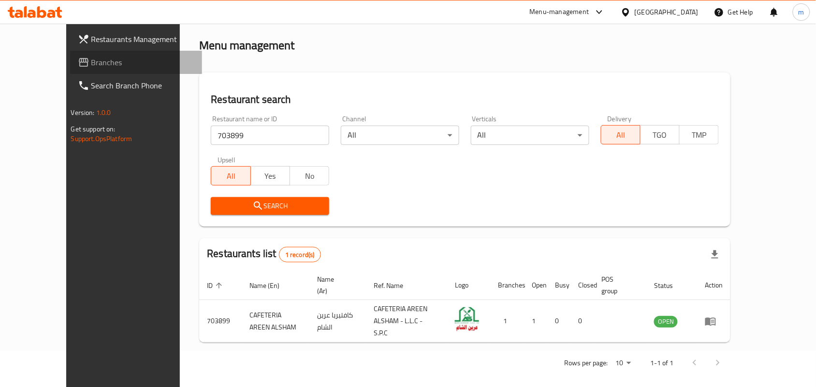
drag, startPoint x: 51, startPoint y: 63, endPoint x: 12, endPoint y: 77, distance: 41.2
click at [91, 63] on span "Branches" at bounding box center [142, 63] width 103 height 12
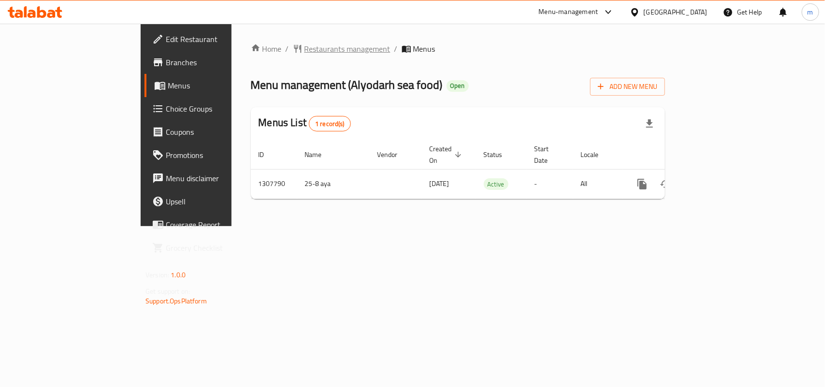
click at [305, 52] on span "Restaurants management" at bounding box center [348, 49] width 86 height 12
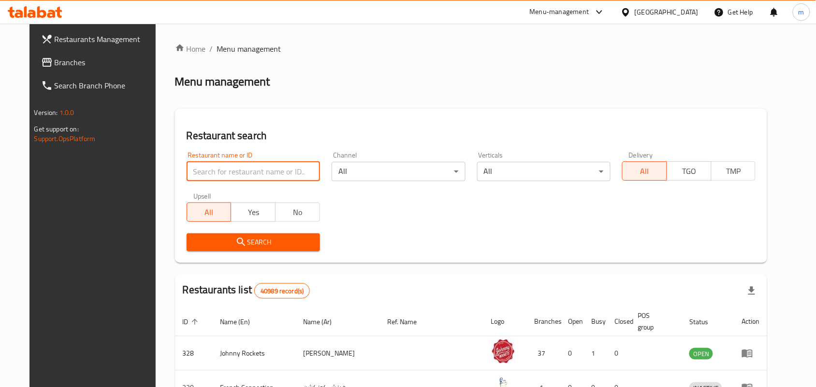
click at [205, 178] on input "search" at bounding box center [253, 171] width 133 height 19
paste input "704419"
type input "704419"
click button "Search" at bounding box center [253, 243] width 133 height 18
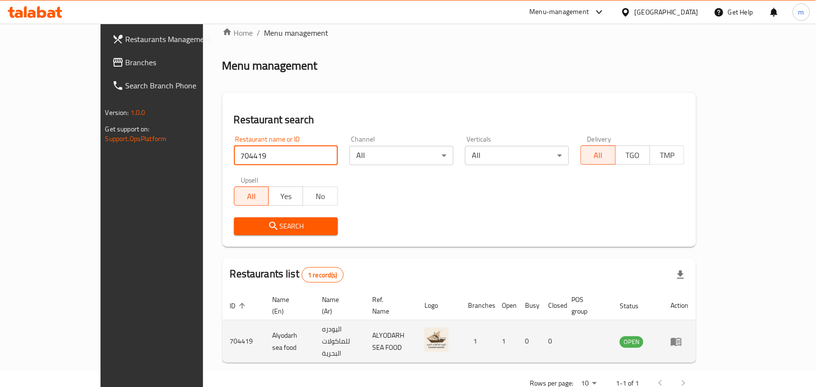
scroll to position [25, 0]
